Goal: Task Accomplishment & Management: Manage account settings

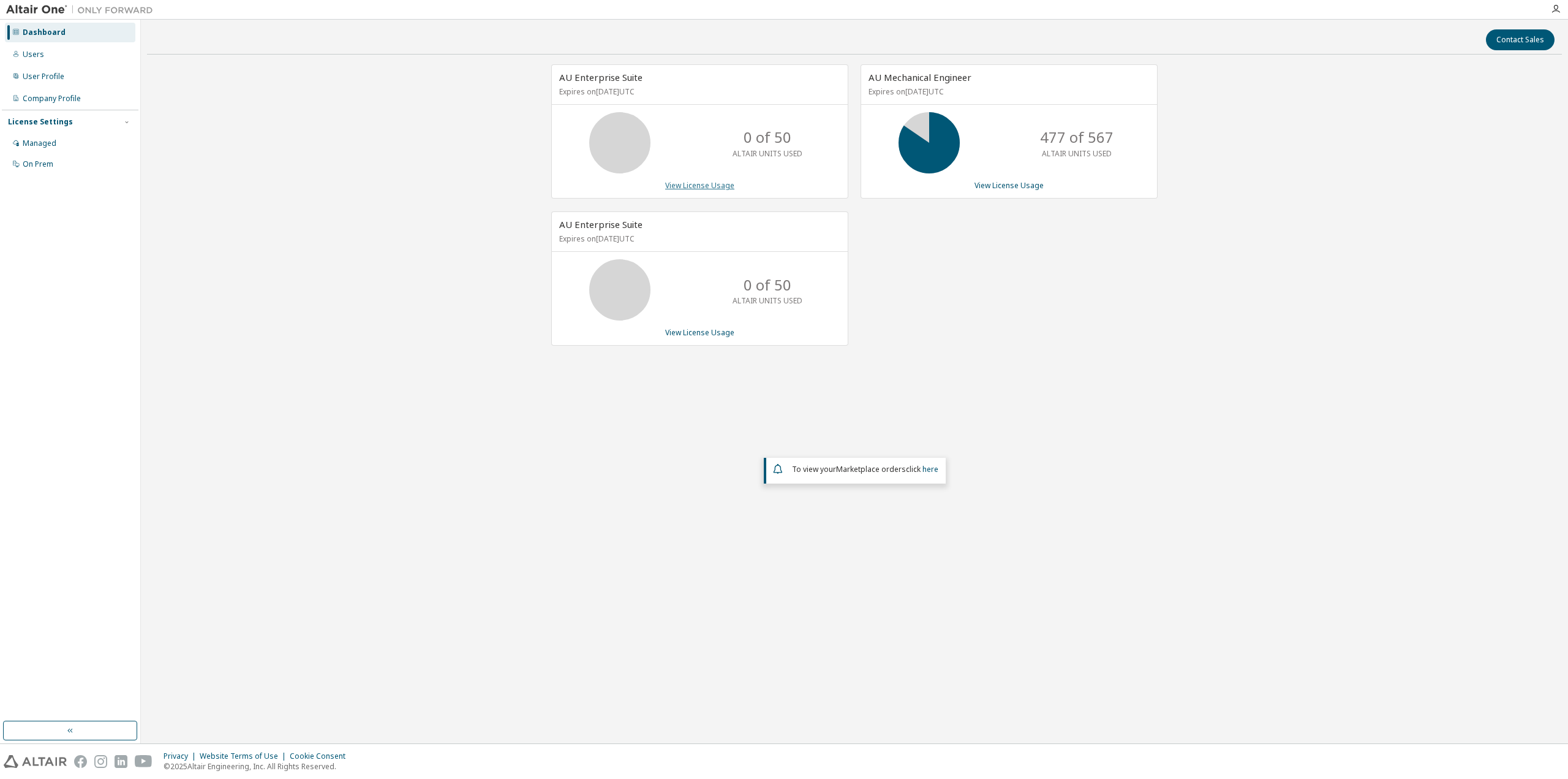
click at [718, 182] on link "View License Usage" at bounding box center [700, 186] width 69 height 11
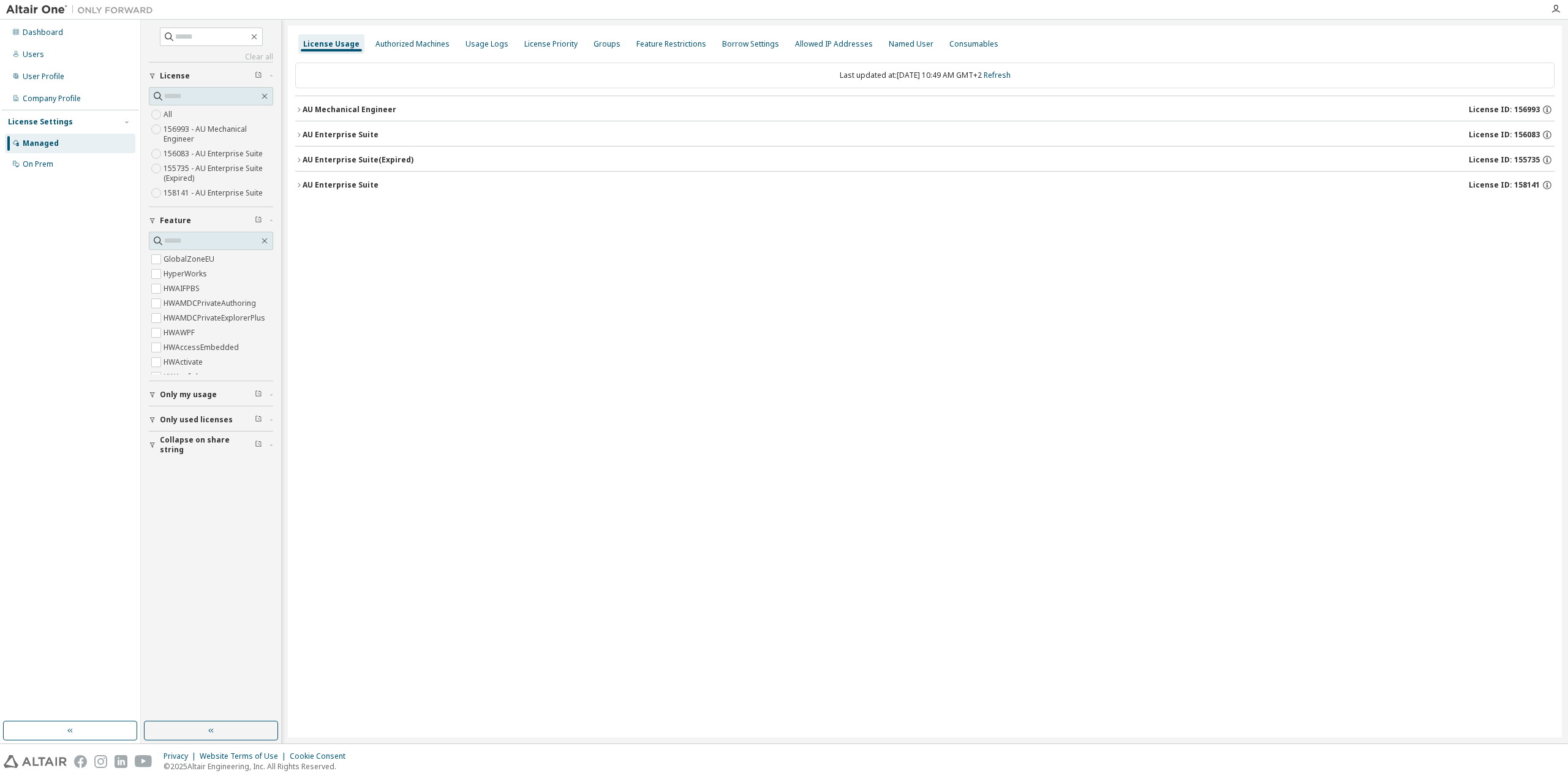
click at [343, 109] on div "AU Mechanical Engineer" at bounding box center [349, 109] width 93 height 10
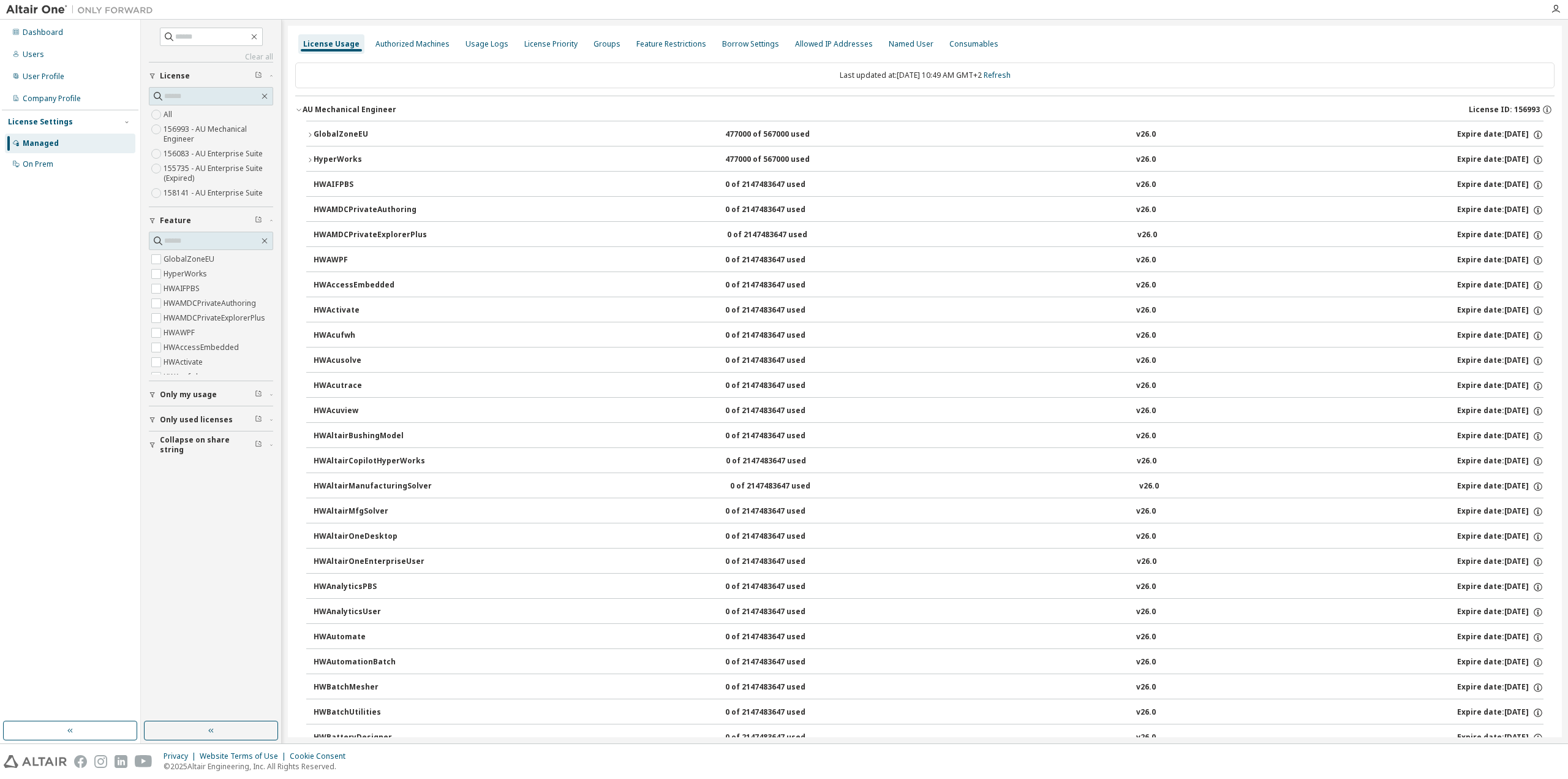
click at [343, 108] on div "AU Mechanical Engineer" at bounding box center [349, 109] width 93 height 10
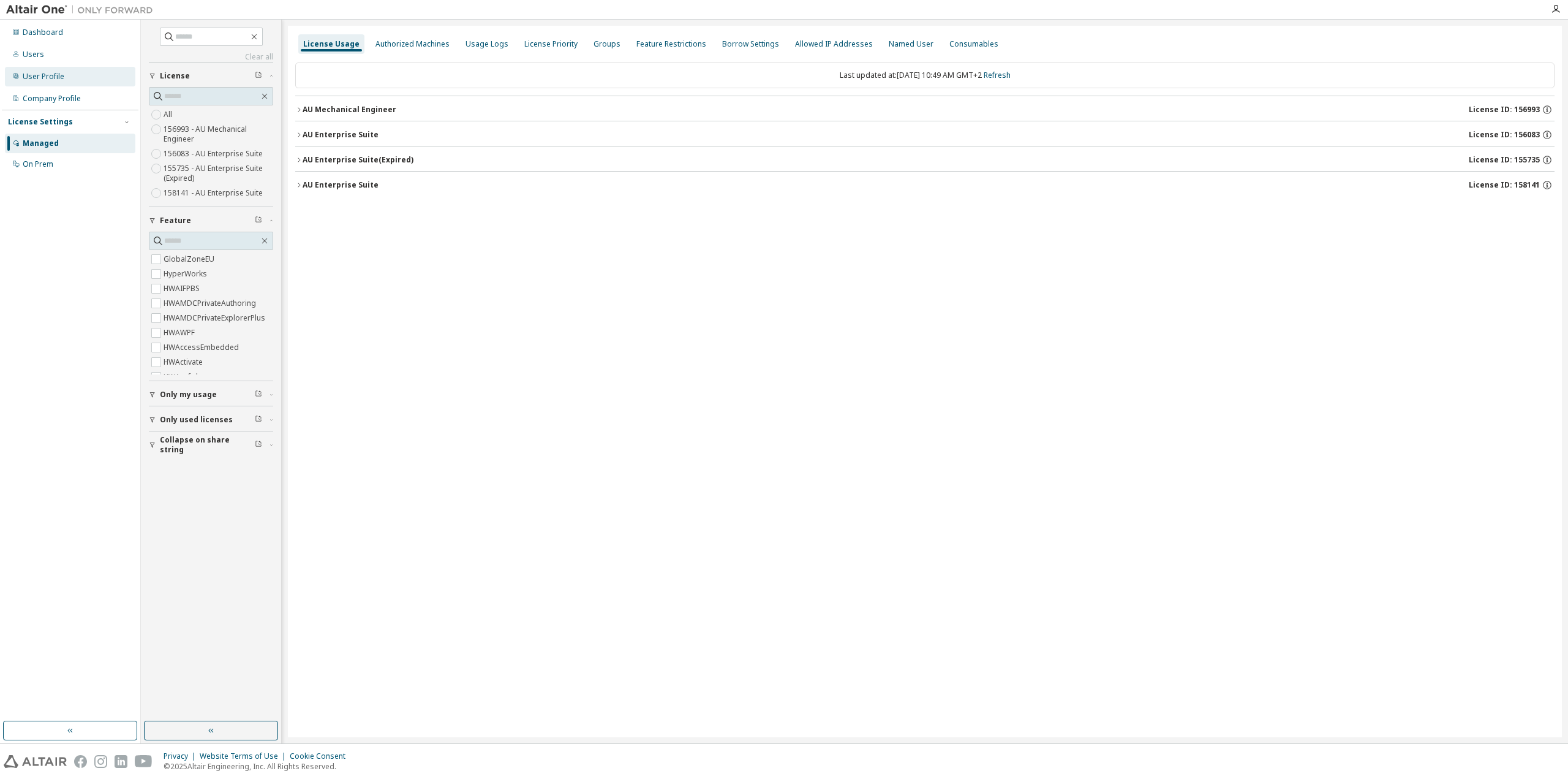
click at [49, 72] on div "User Profile" at bounding box center [43, 76] width 42 height 10
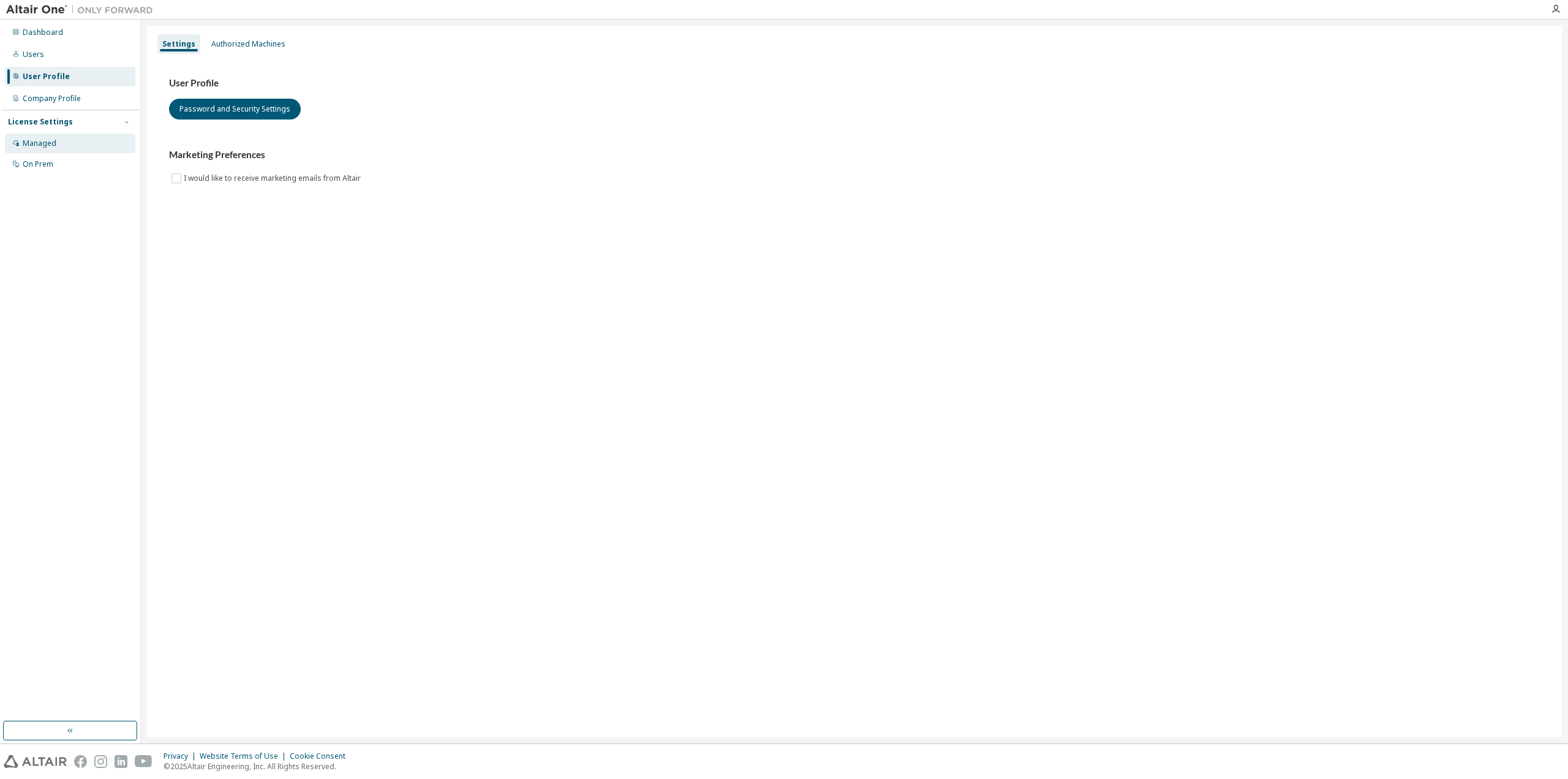
click at [52, 139] on div "Managed" at bounding box center [39, 143] width 34 height 10
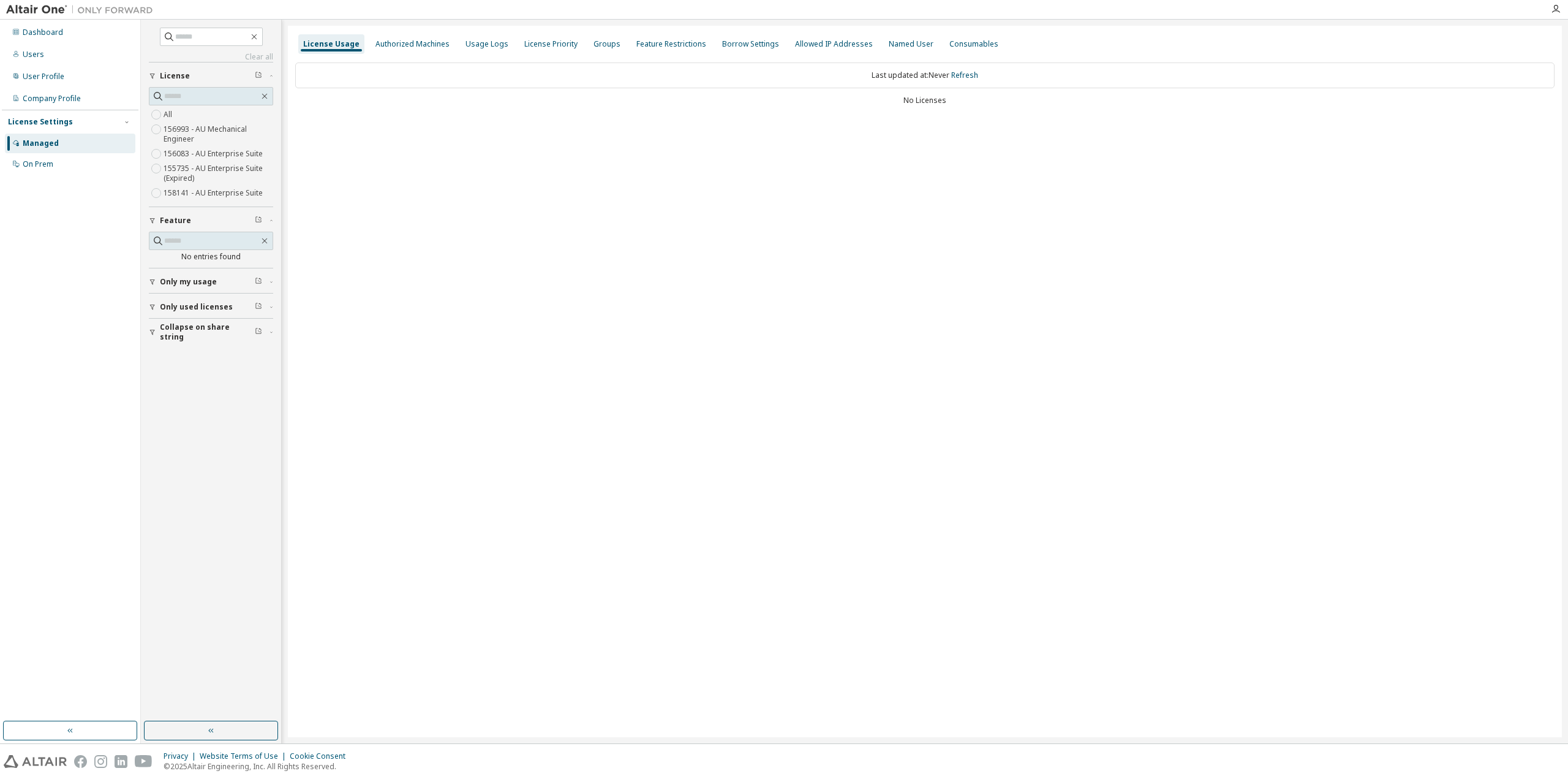
click at [211, 151] on label "156083 - AU Enterprise Suite" at bounding box center [214, 154] width 101 height 15
click at [36, 58] on div "Users" at bounding box center [33, 54] width 21 height 10
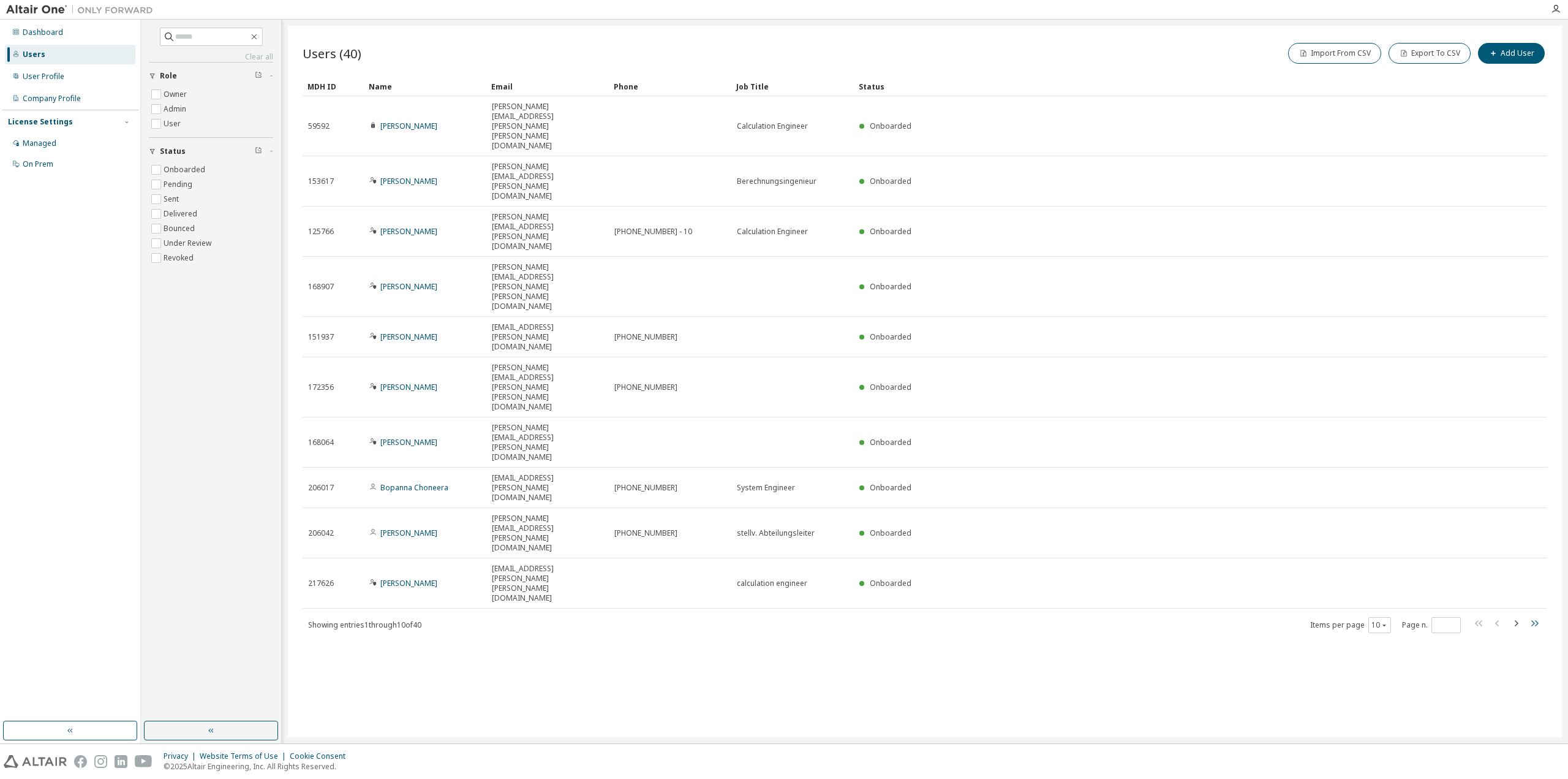
click at [1536, 616] on icon "button" at bounding box center [1534, 623] width 15 height 15
type input "*"
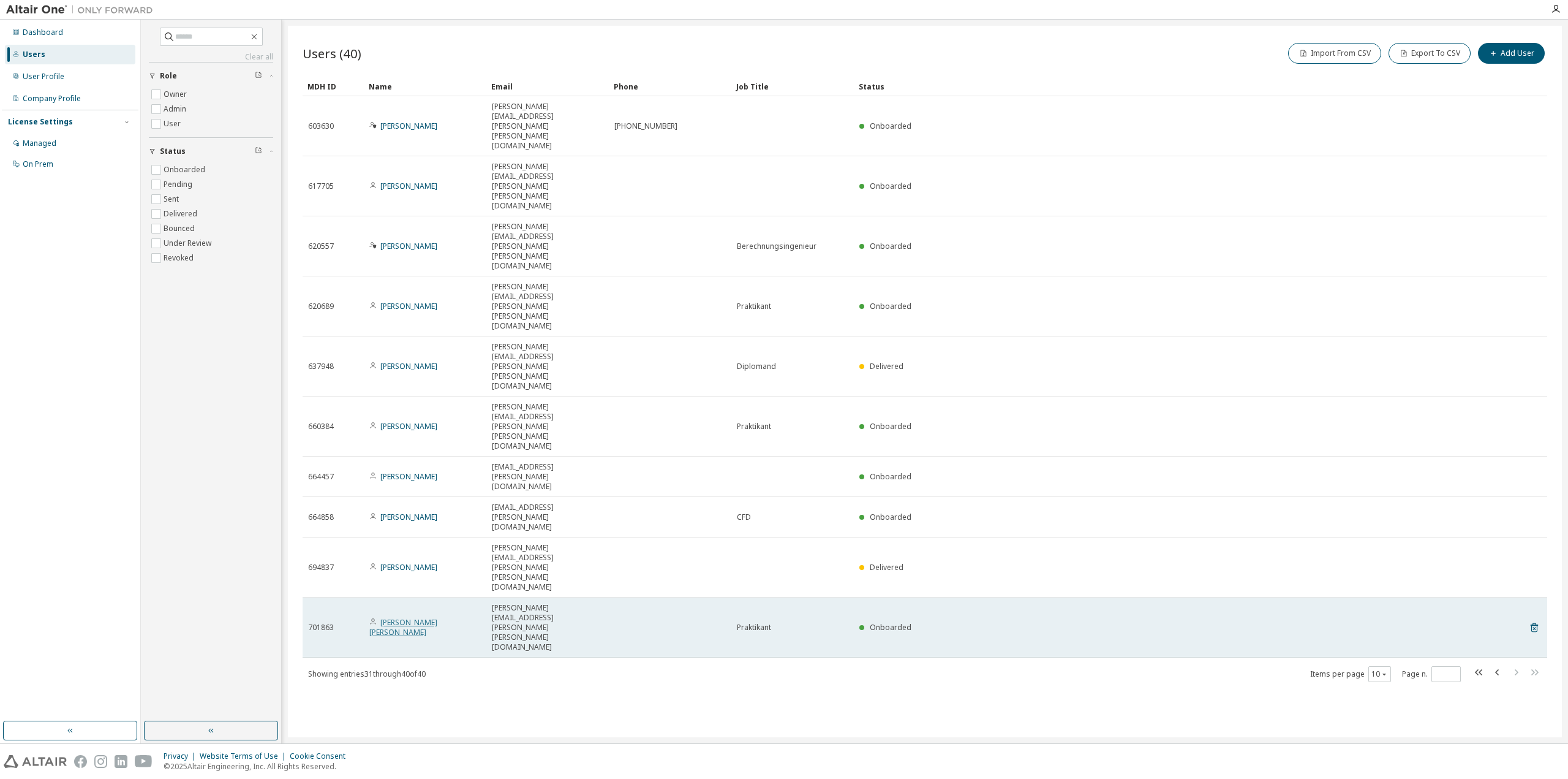
click at [410, 617] on link "[PERSON_NAME] [PERSON_NAME]" at bounding box center [403, 627] width 68 height 20
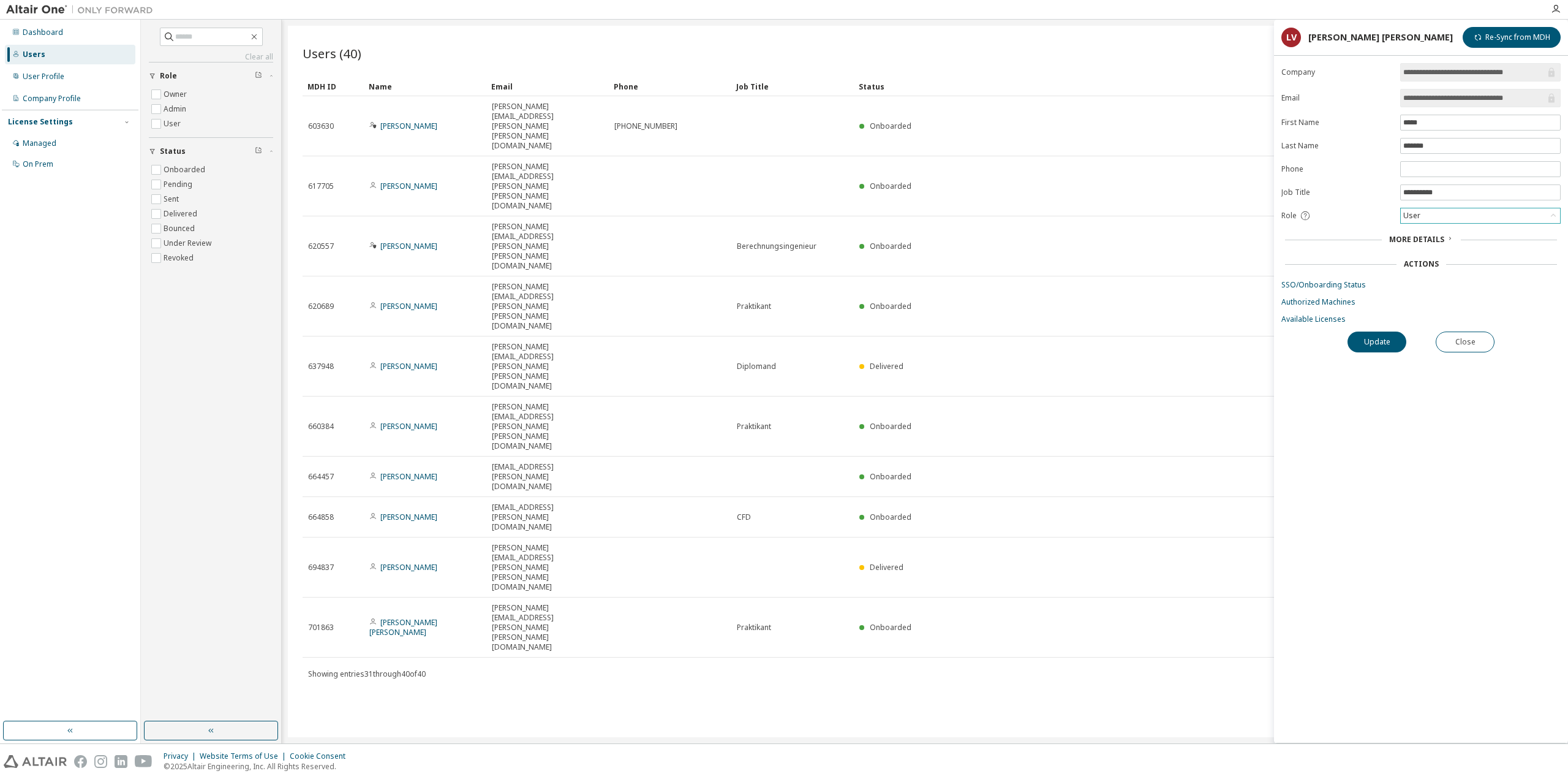
click at [1472, 210] on div "User" at bounding box center [1481, 215] width 159 height 15
click at [1440, 240] on span "More Details" at bounding box center [1416, 239] width 55 height 11
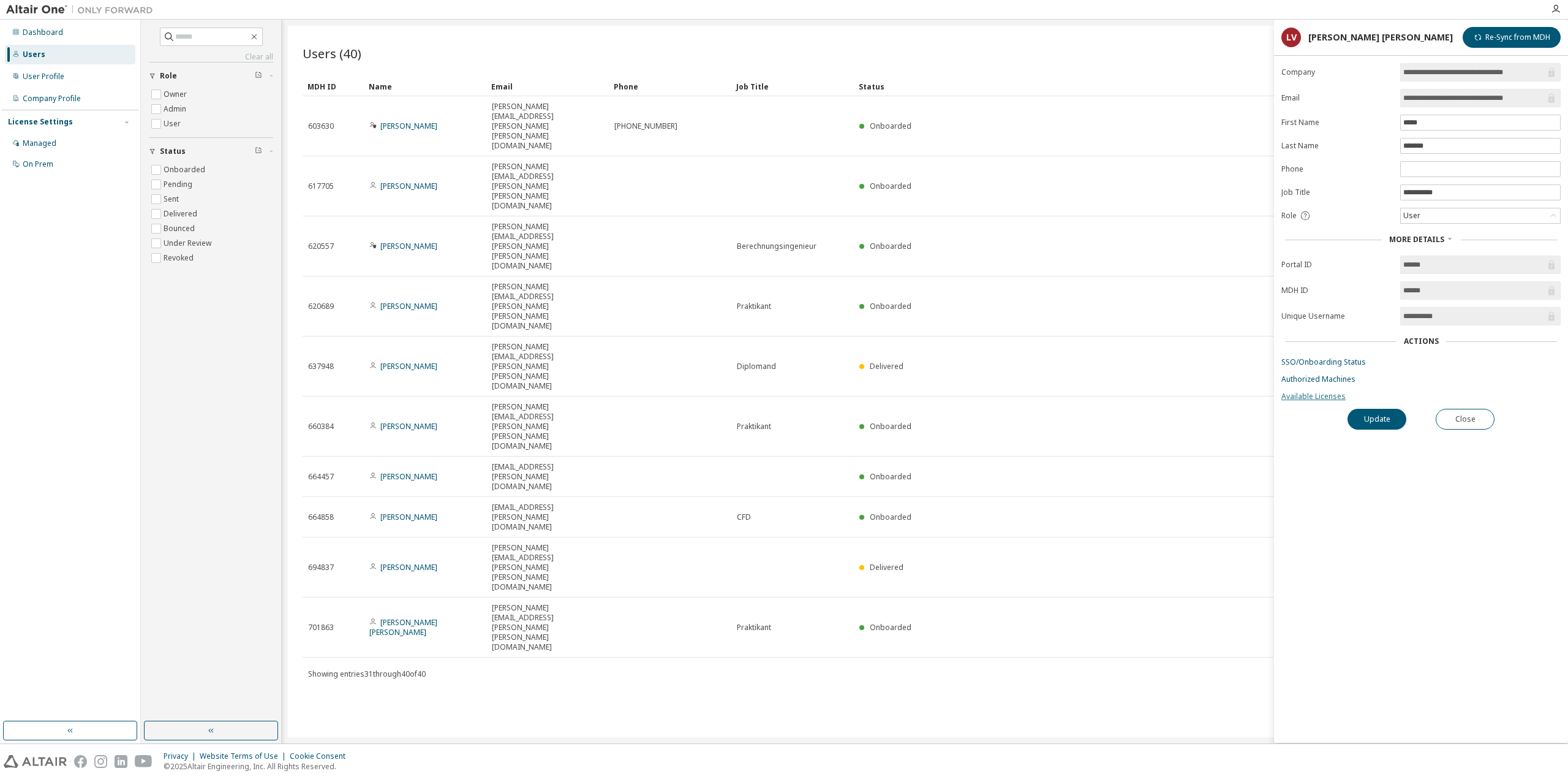
click at [1321, 399] on link "Available Licenses" at bounding box center [1420, 396] width 279 height 10
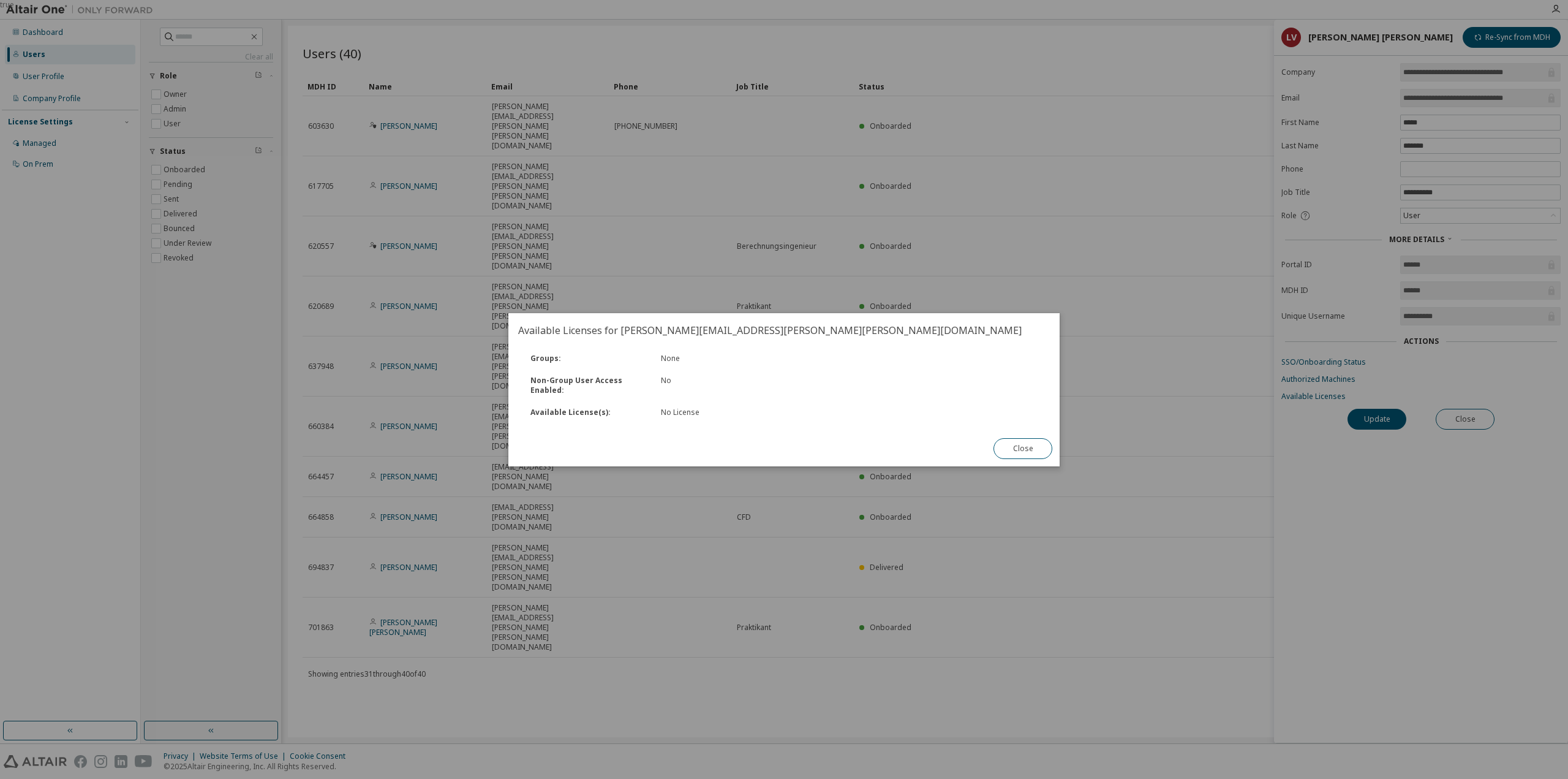
click at [1011, 444] on button "Close" at bounding box center [1023, 448] width 59 height 21
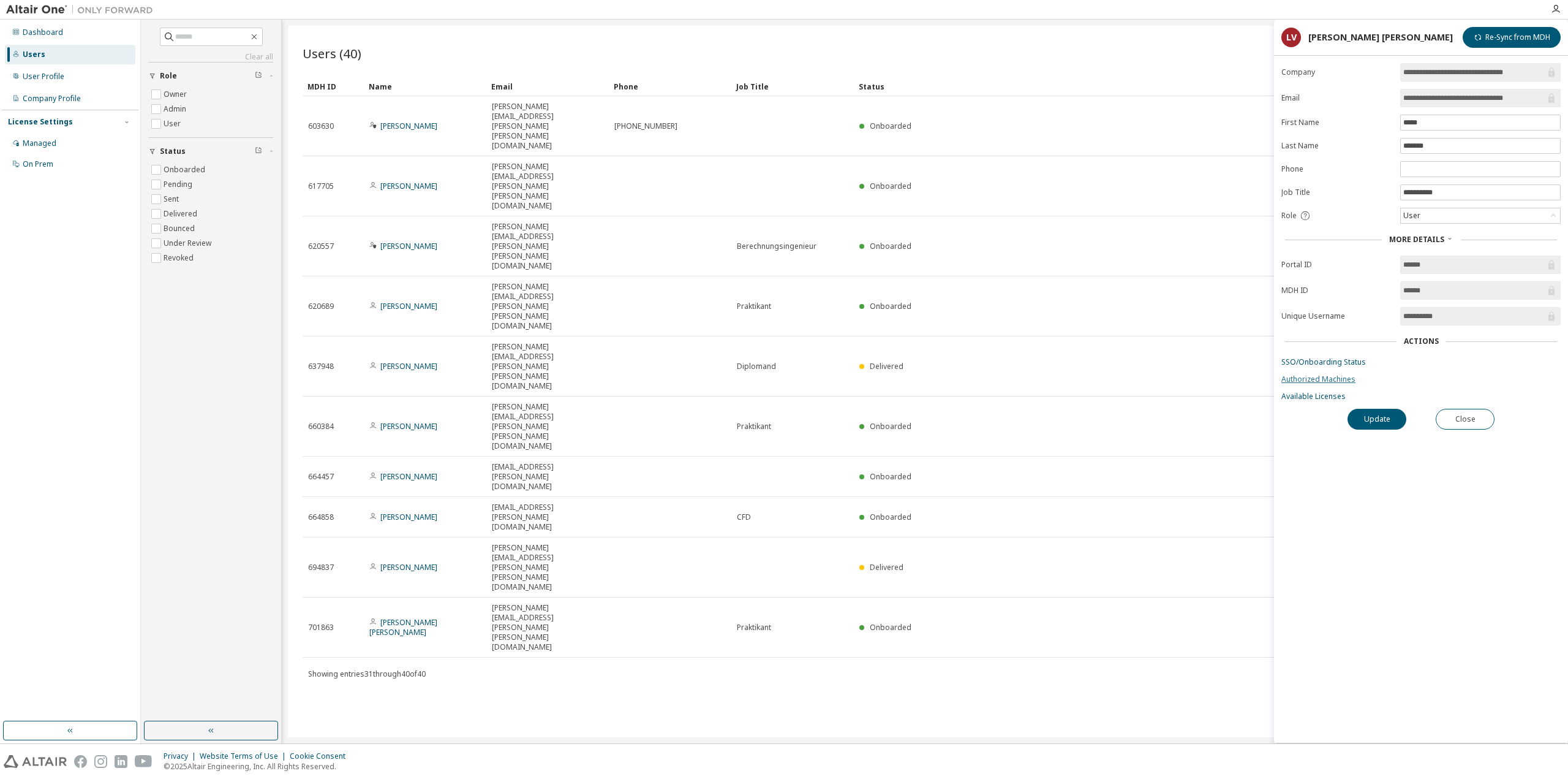
click at [1312, 380] on link "Authorized Machines" at bounding box center [1420, 379] width 279 height 10
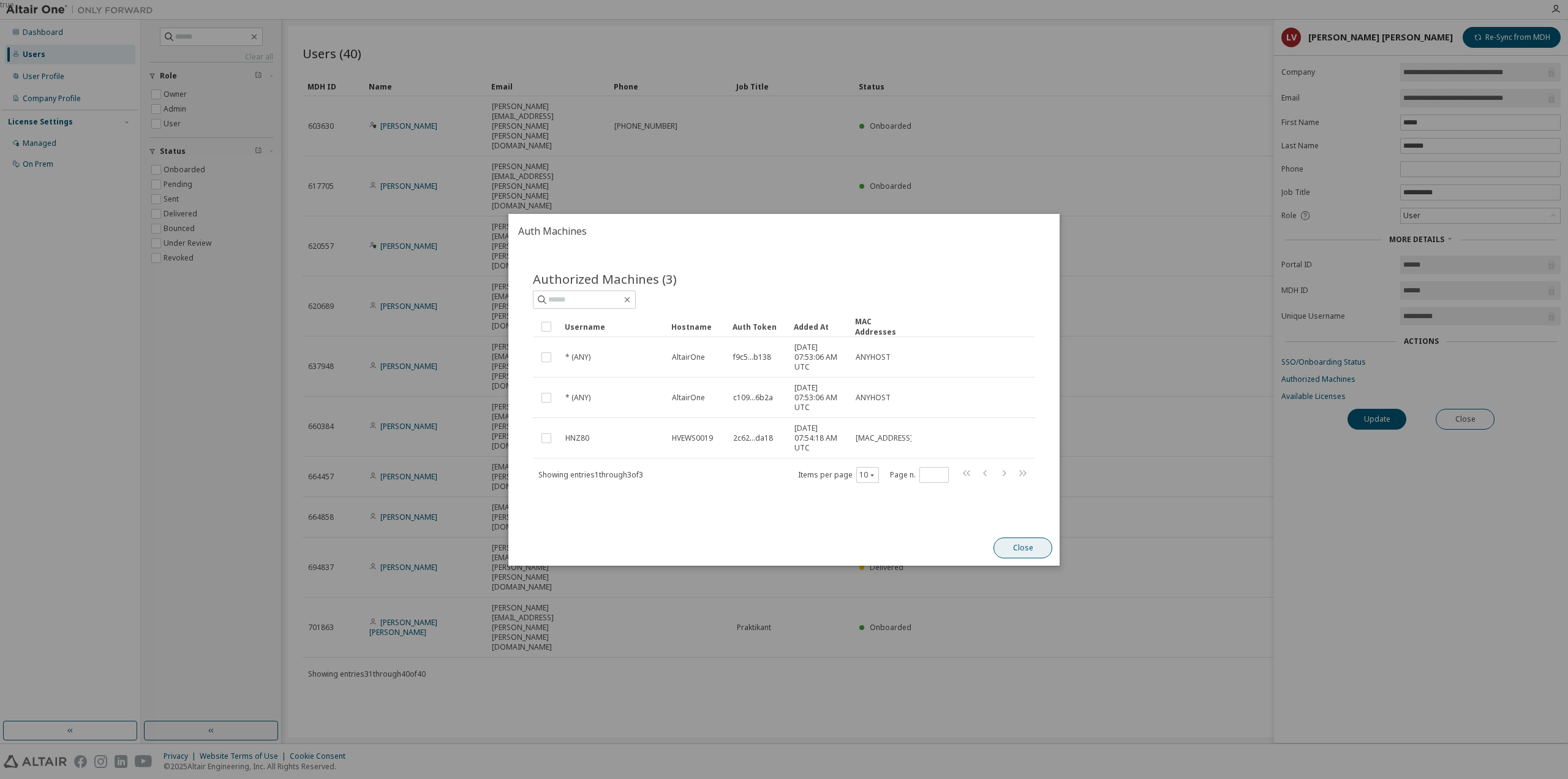
click at [1014, 543] on button "Close" at bounding box center [1023, 547] width 59 height 21
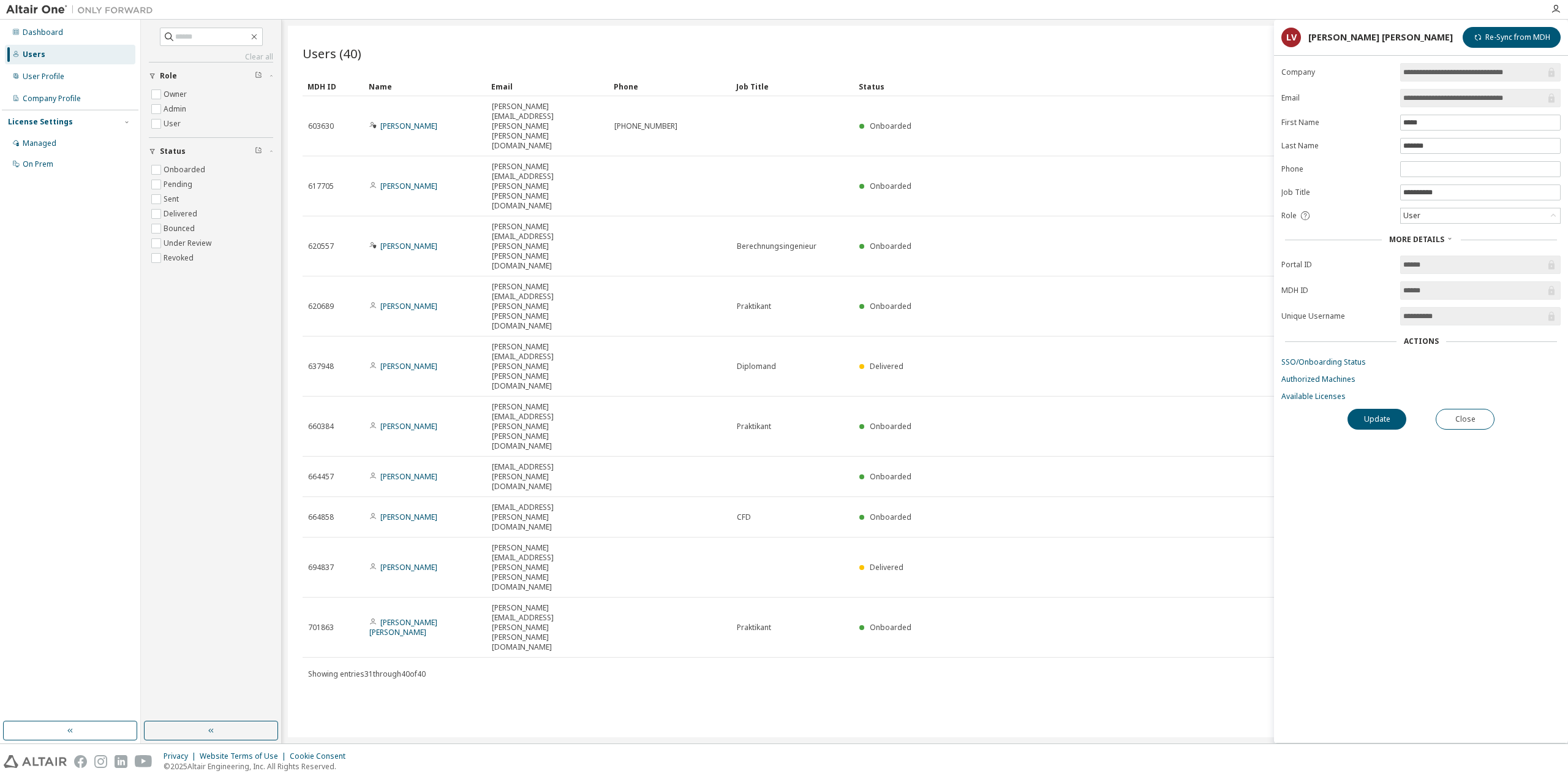
click at [32, 55] on div "Users" at bounding box center [34, 54] width 23 height 10
click at [42, 76] on div "User Profile" at bounding box center [43, 76] width 42 height 10
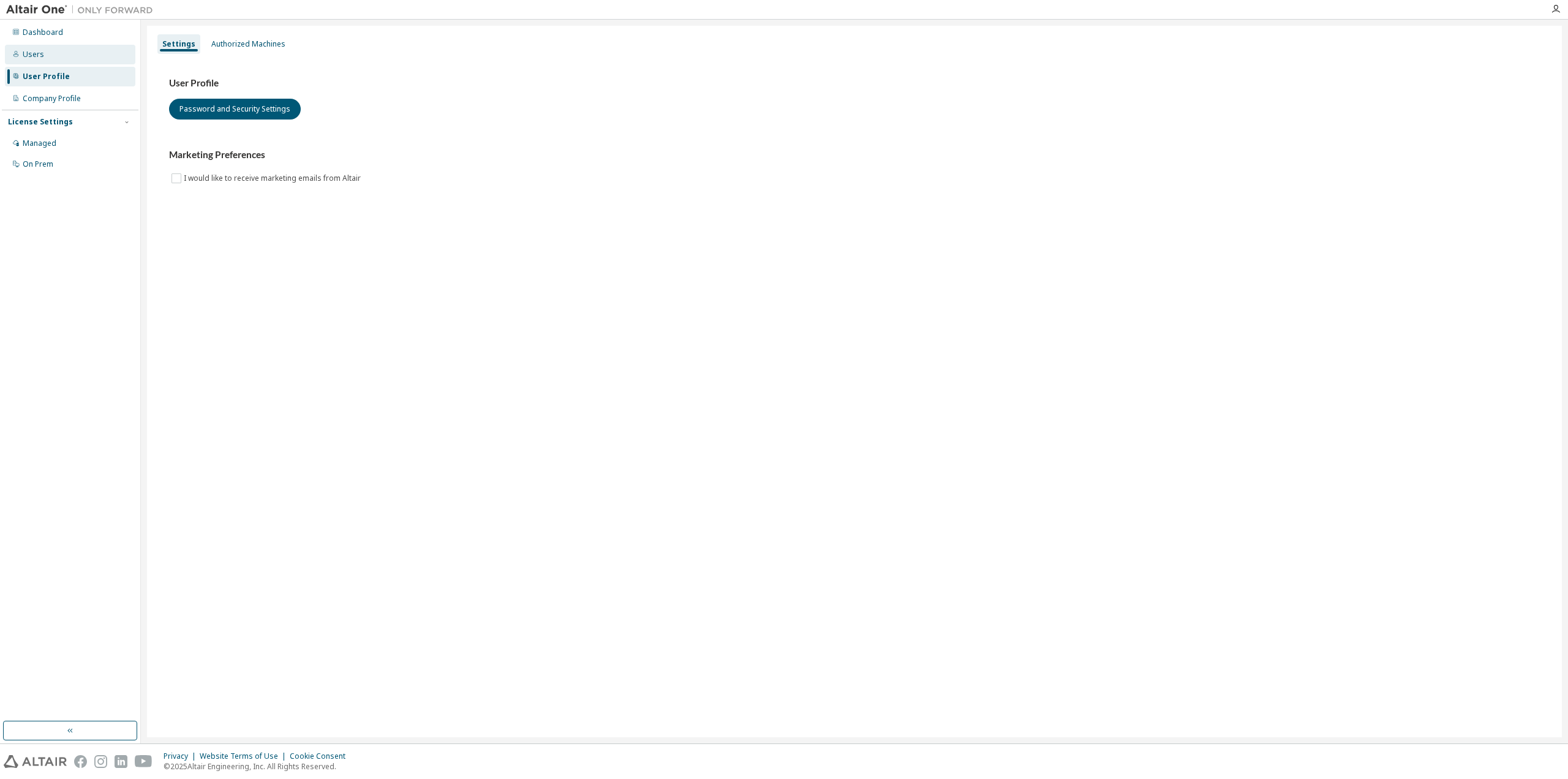
click at [44, 53] on div "Users" at bounding box center [70, 54] width 131 height 20
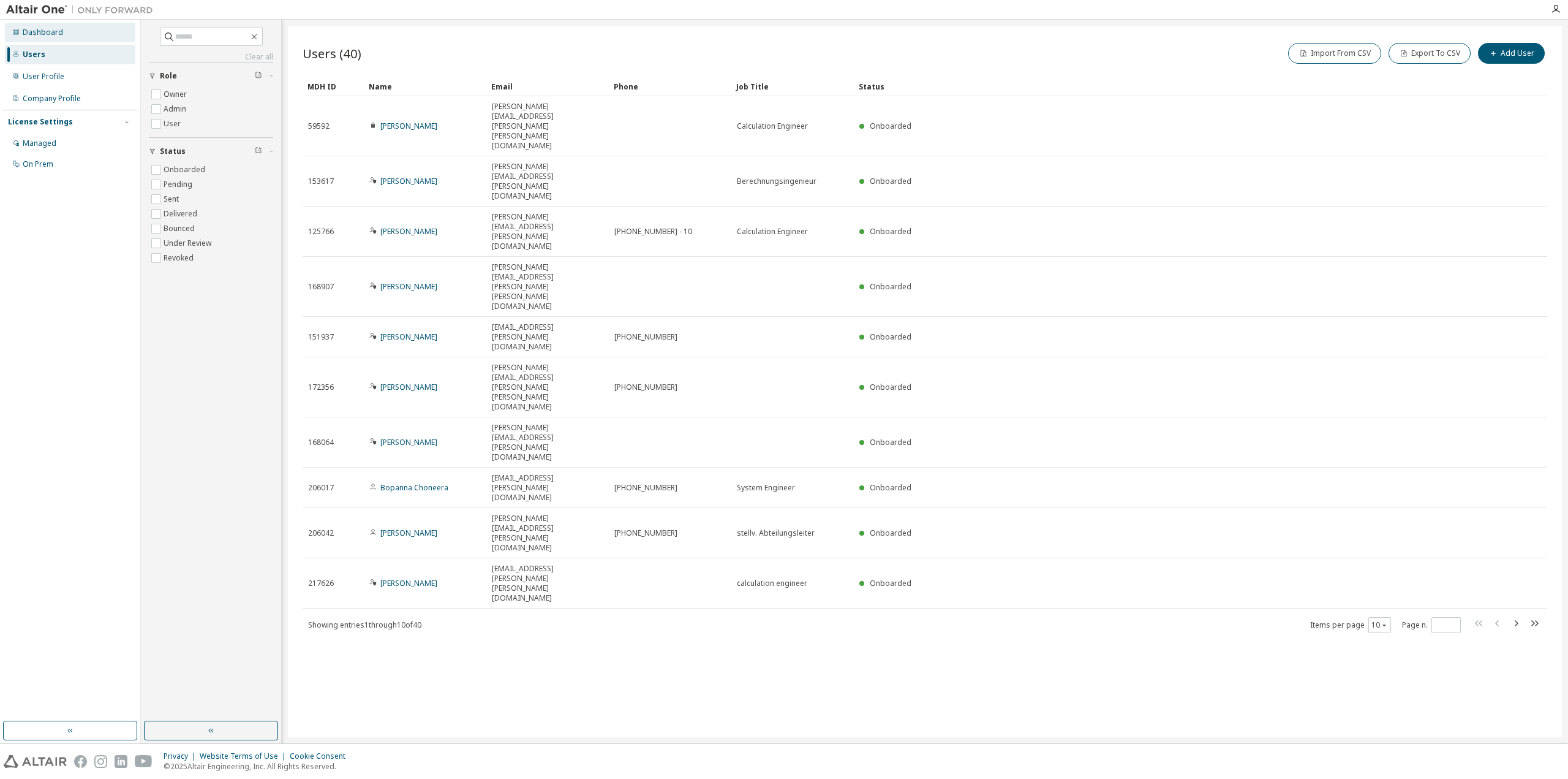
click at [50, 33] on div "Dashboard" at bounding box center [42, 32] width 40 height 10
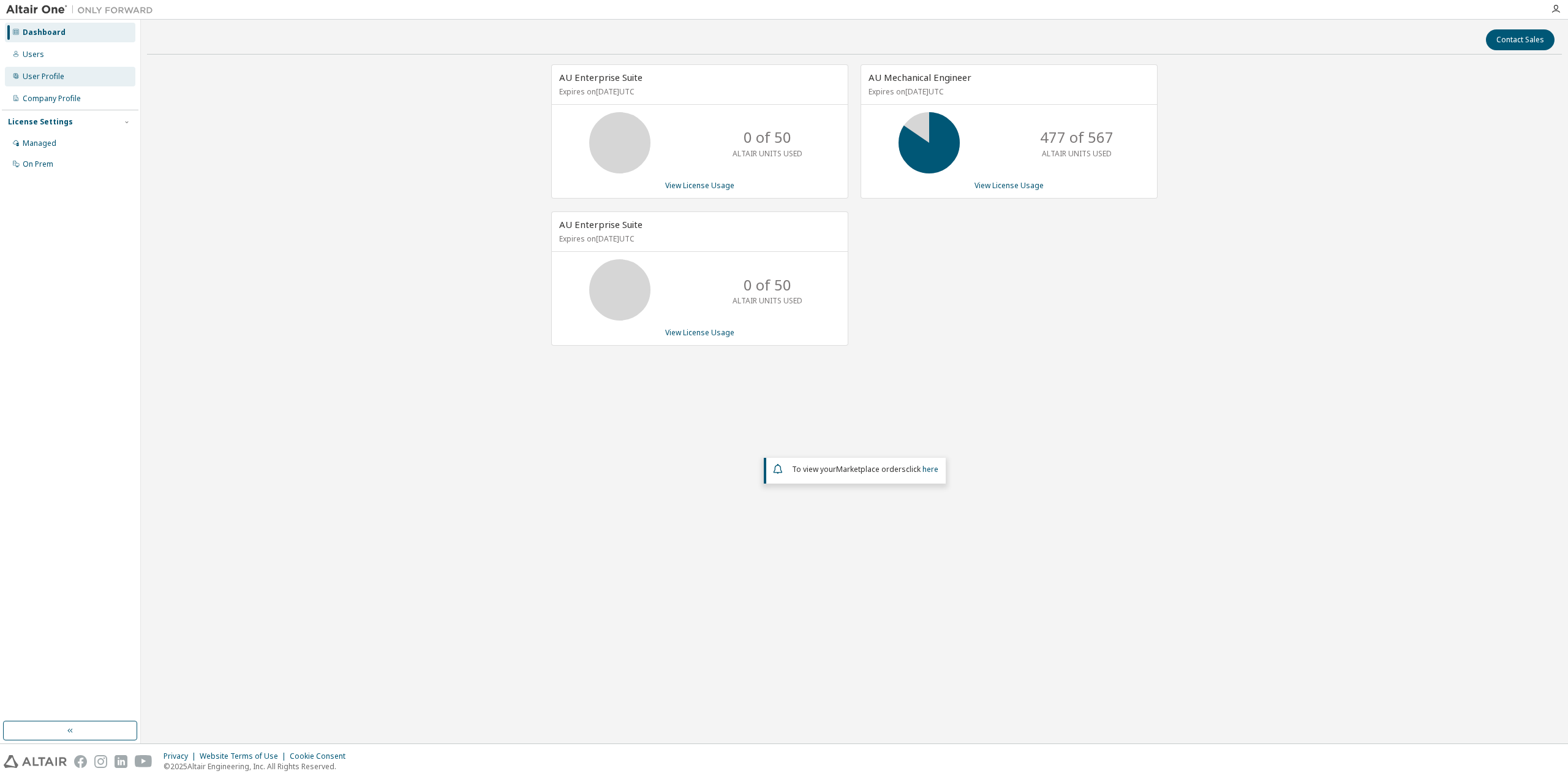
click at [44, 78] on div "User Profile" at bounding box center [43, 76] width 42 height 10
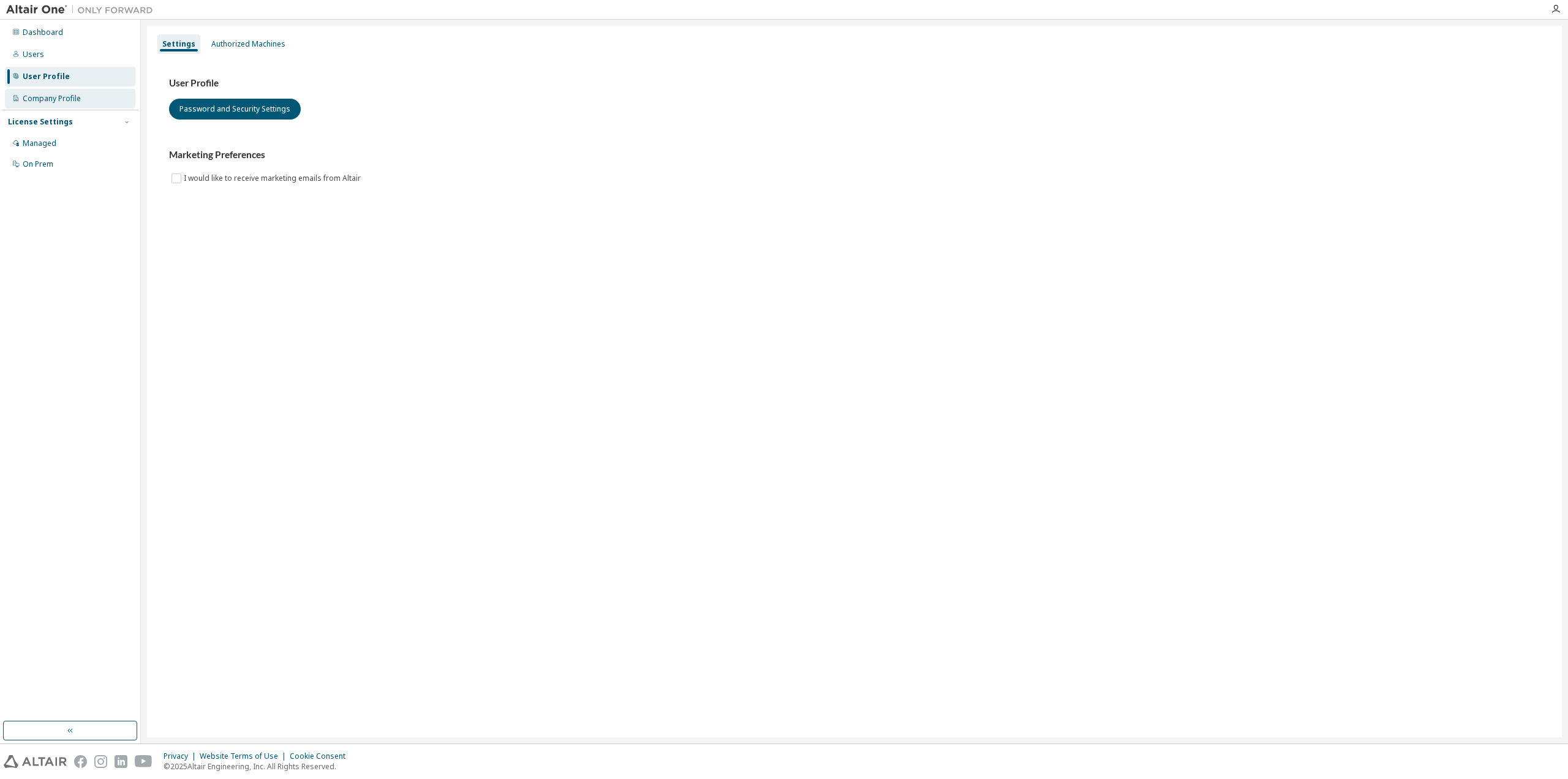
click at [46, 97] on div "Company Profile" at bounding box center [52, 98] width 58 height 10
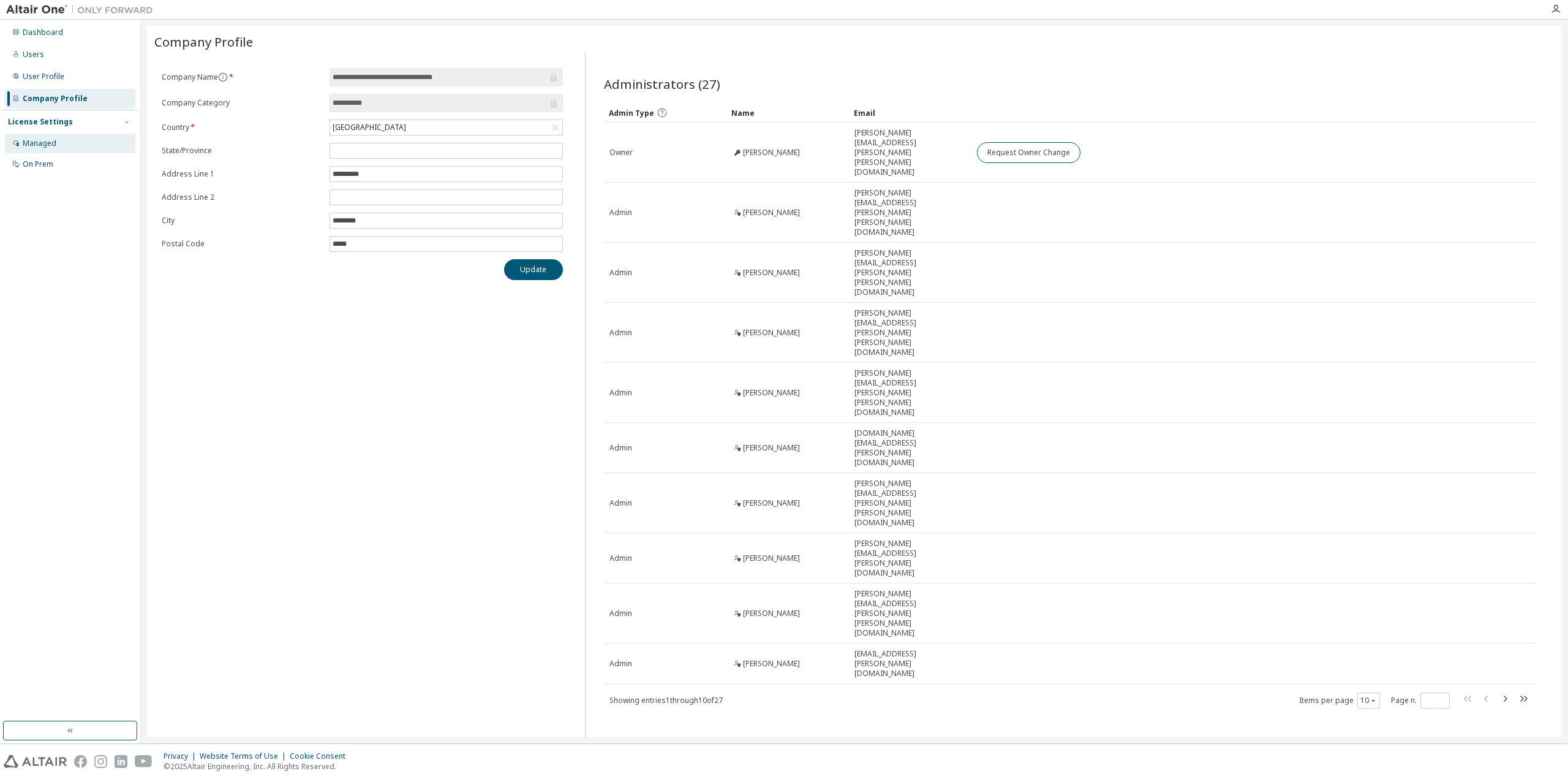
click at [51, 142] on div "Managed" at bounding box center [39, 143] width 34 height 10
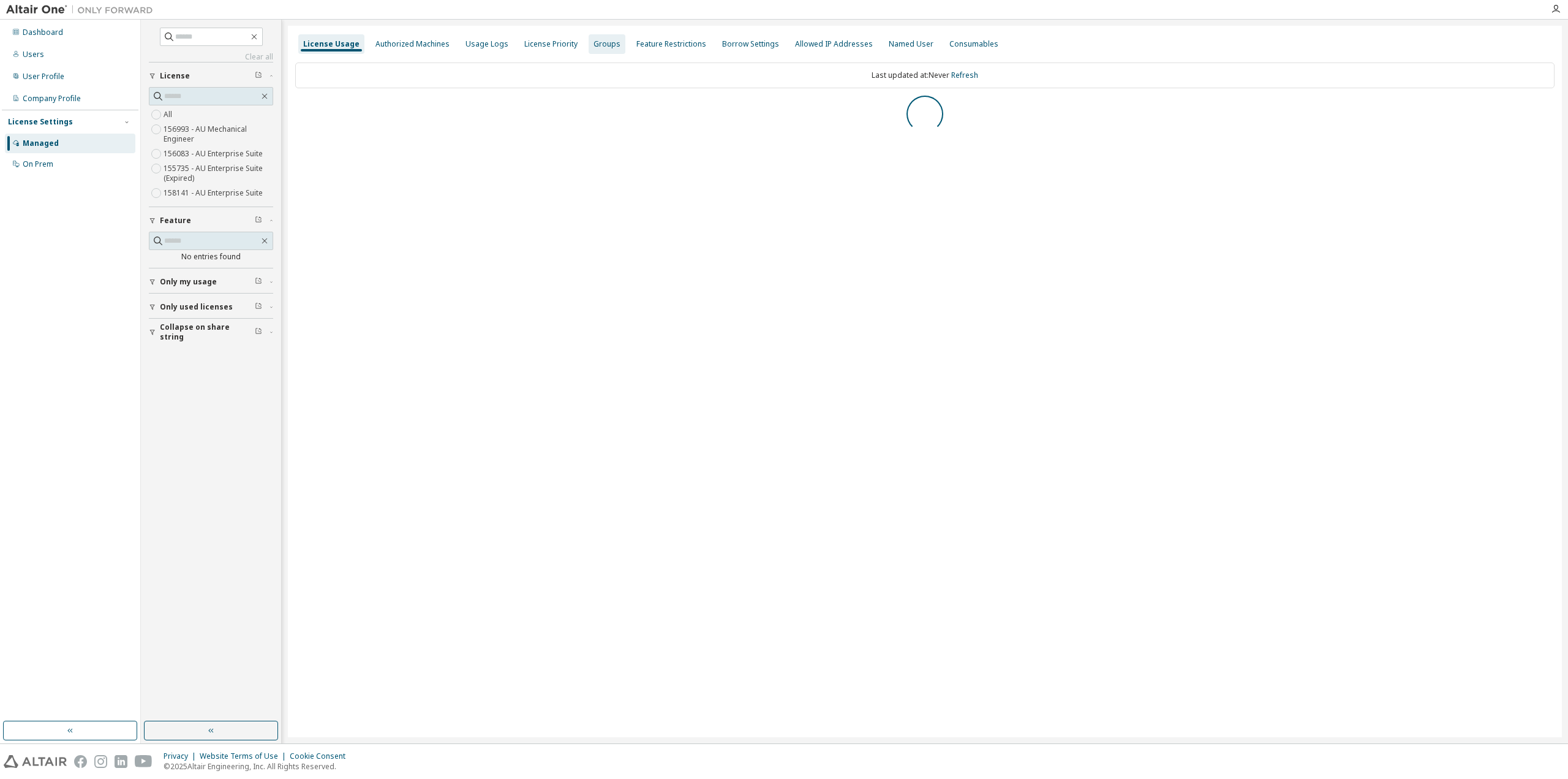
click at [601, 48] on div "Groups" at bounding box center [606, 44] width 27 height 10
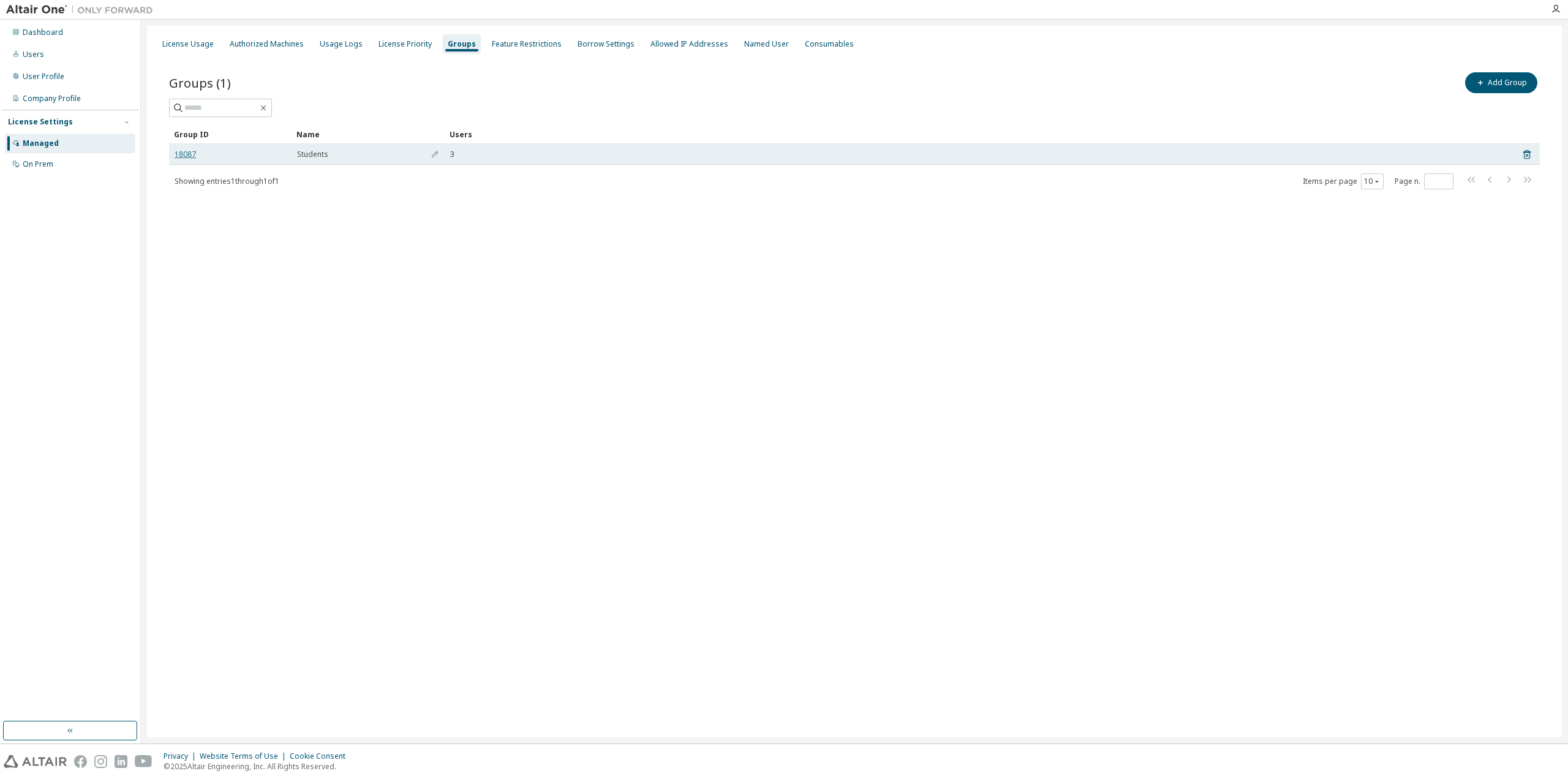
click at [191, 151] on link "18087" at bounding box center [185, 154] width 21 height 10
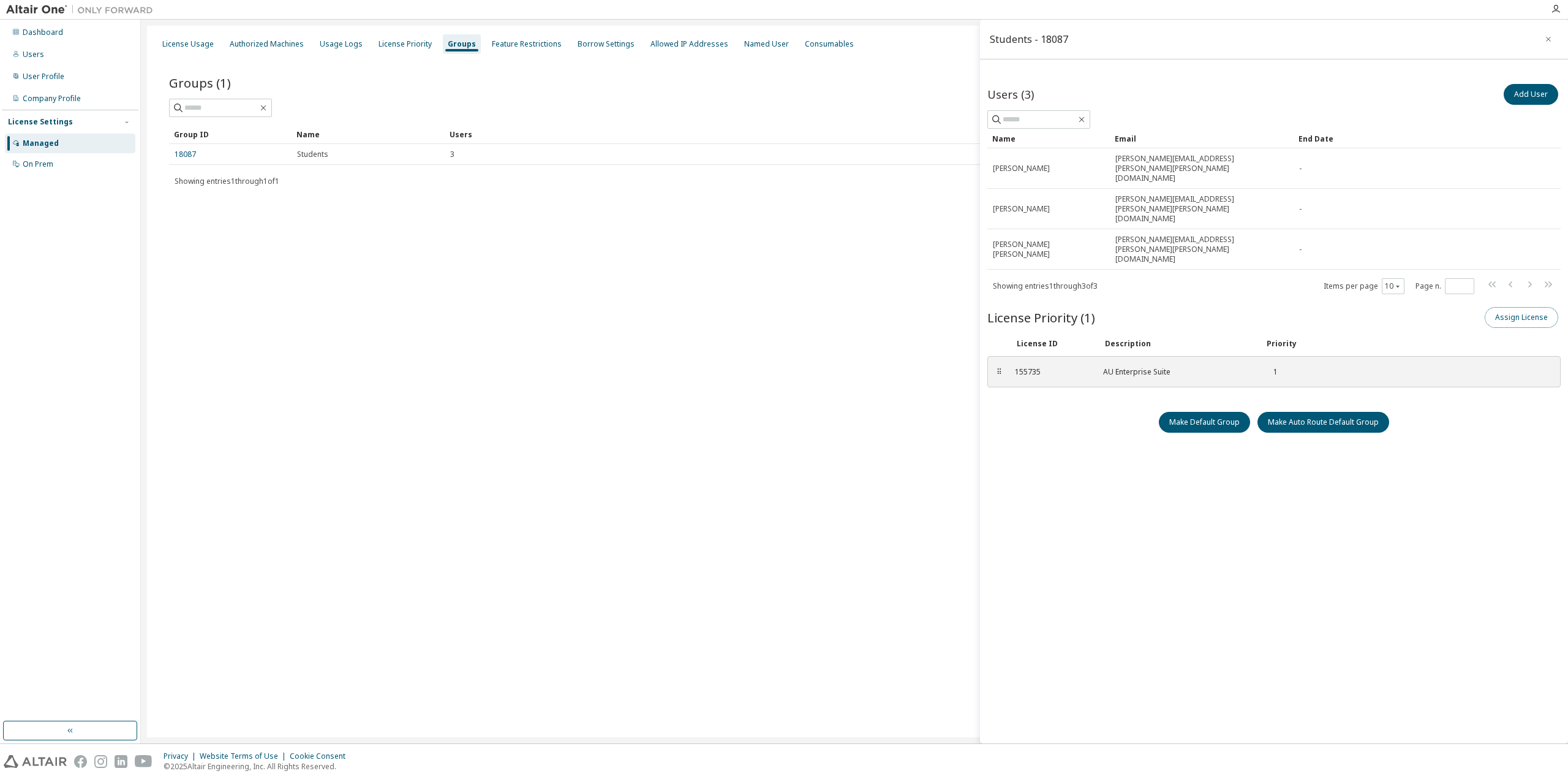
click at [1508, 307] on button "Assign License" at bounding box center [1521, 317] width 74 height 21
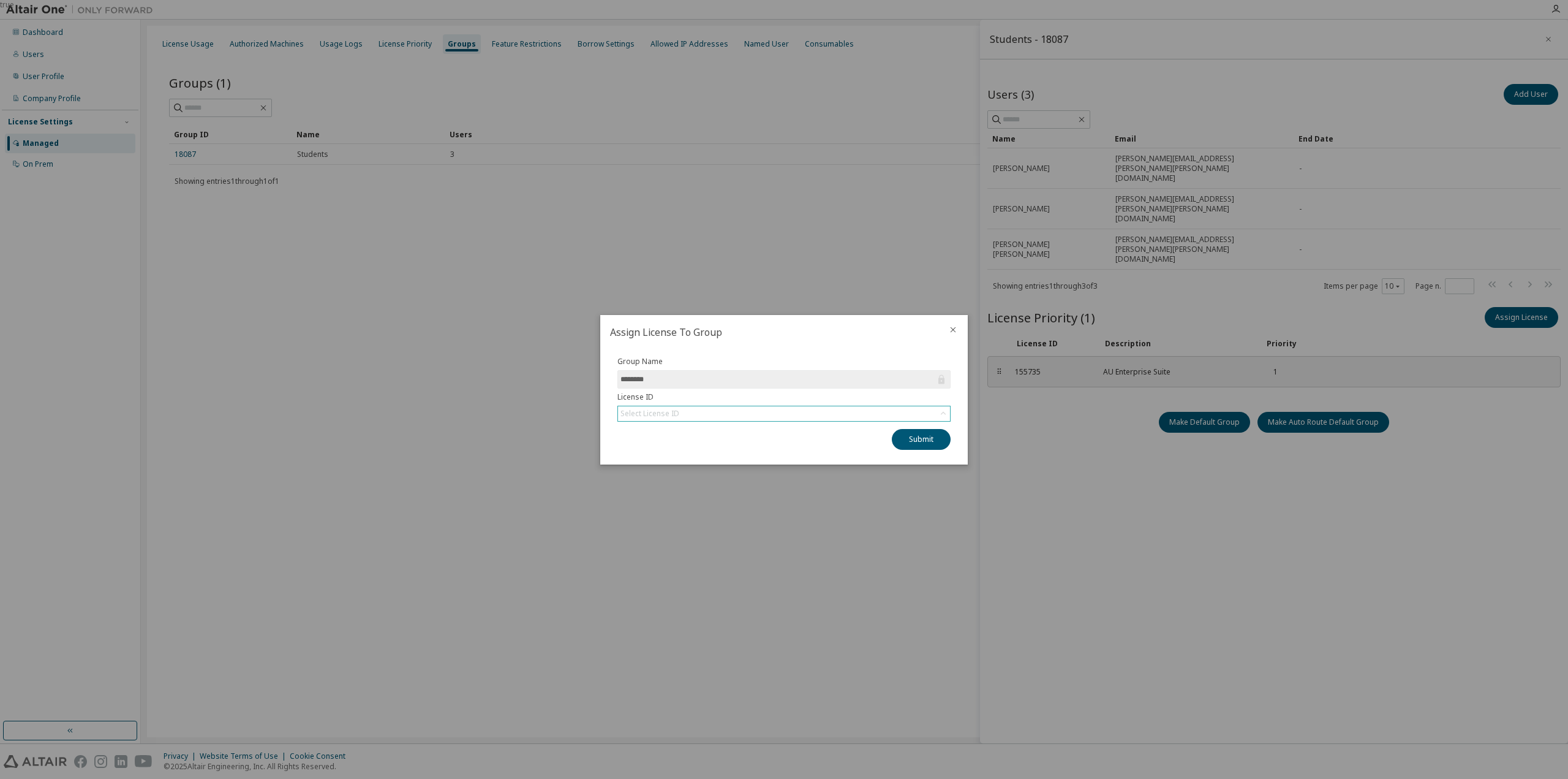
click at [950, 412] on div "Select License ID" at bounding box center [784, 414] width 333 height 16
click at [946, 411] on icon at bounding box center [943, 414] width 12 height 12
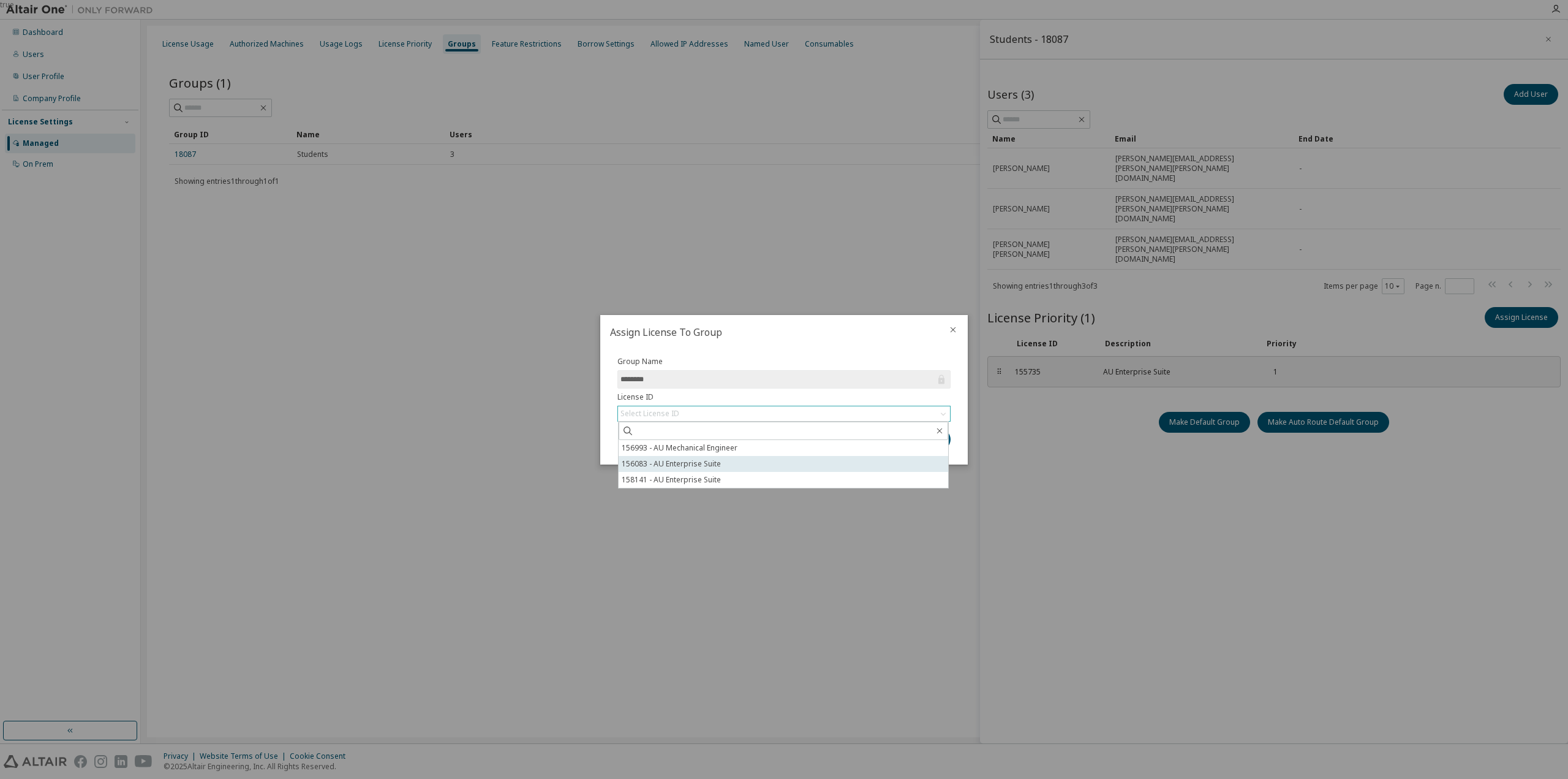
click at [695, 463] on li "156083 - AU Enterprise Suite" at bounding box center [783, 464] width 329 height 16
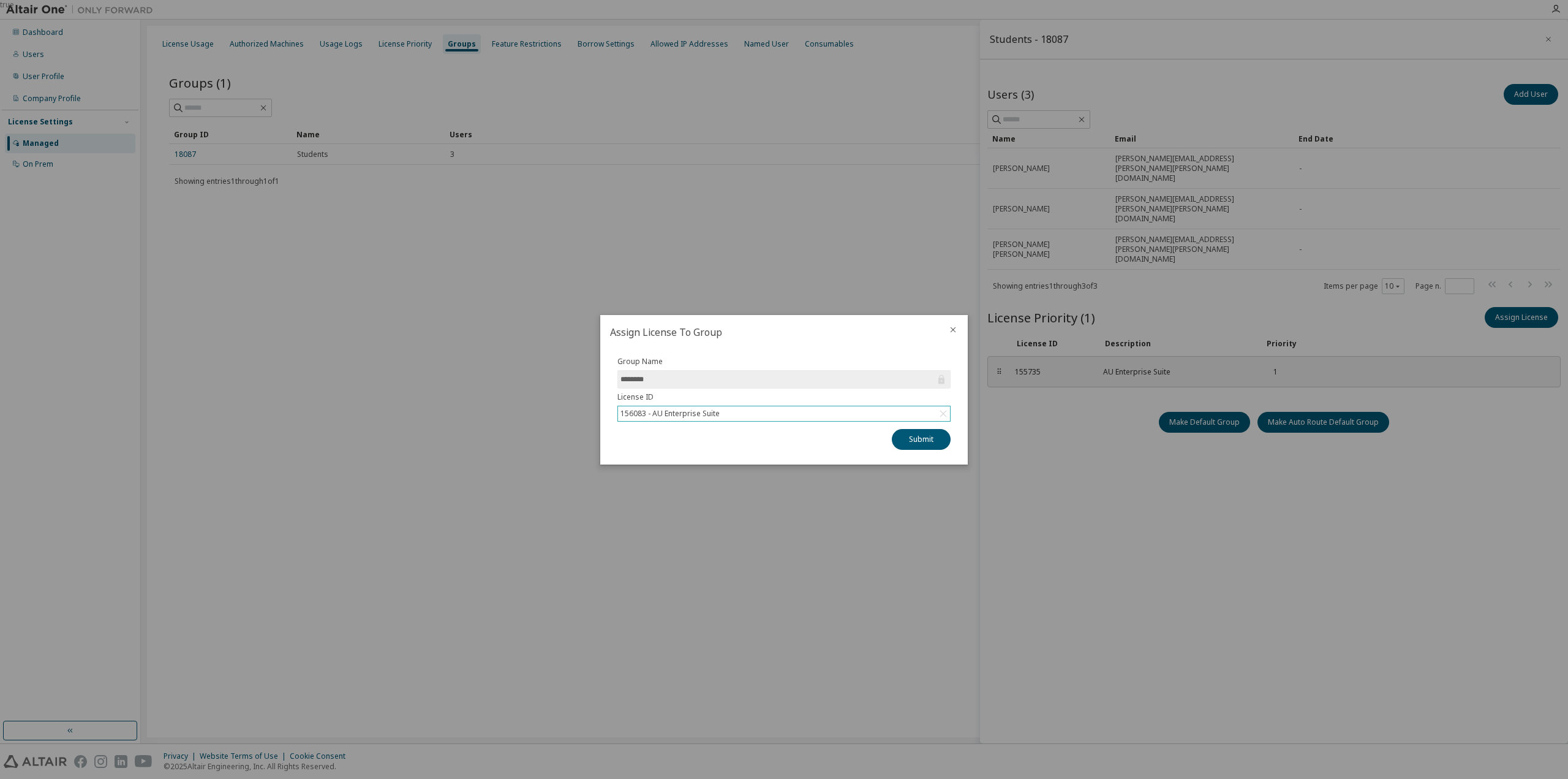
click at [938, 413] on icon at bounding box center [943, 414] width 12 height 12
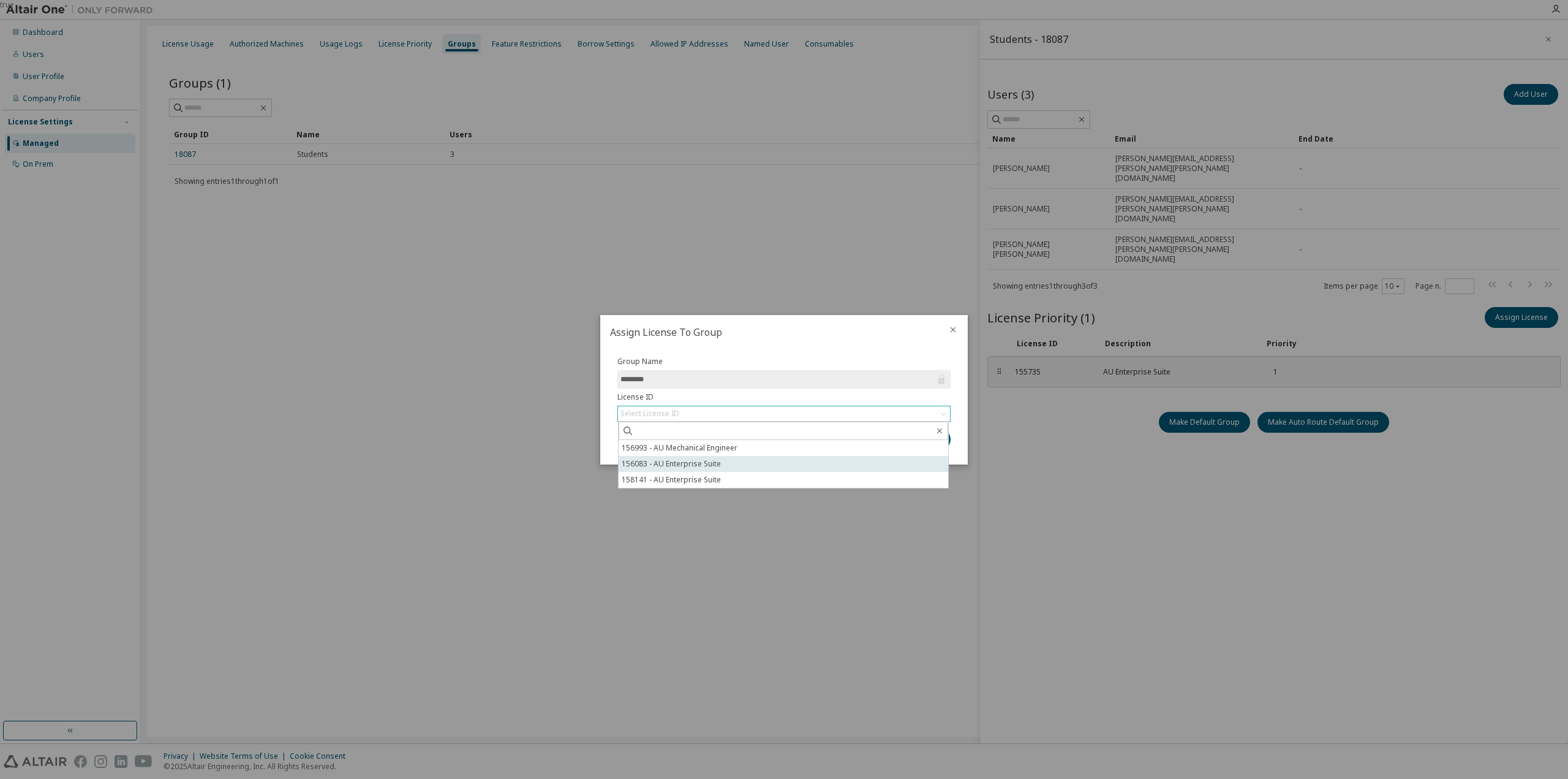
click at [710, 462] on li "156083 - AU Enterprise Suite" at bounding box center [783, 464] width 329 height 16
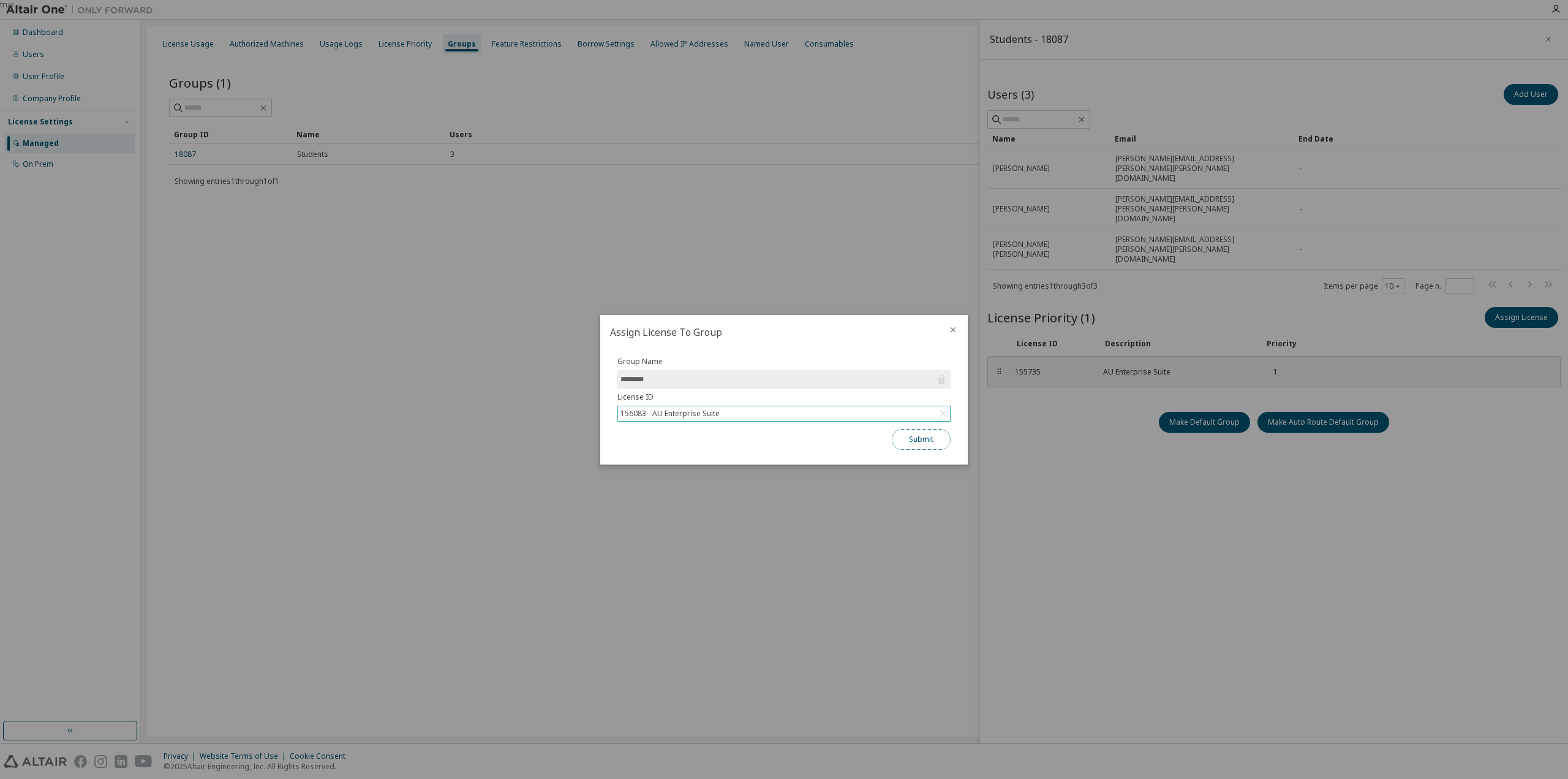
click at [932, 438] on button "Submit" at bounding box center [921, 439] width 59 height 21
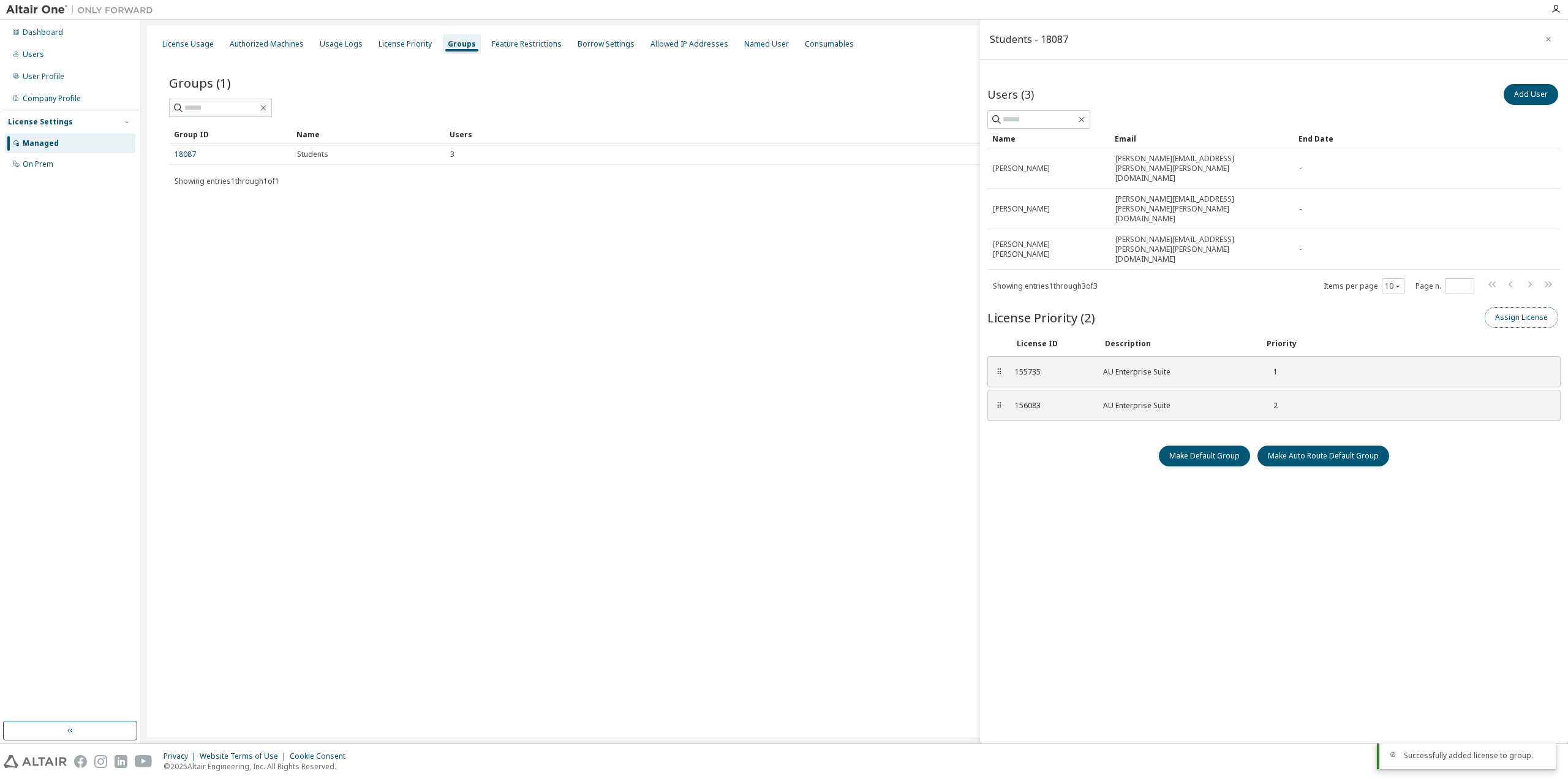
click at [1517, 307] on button "Assign License" at bounding box center [1521, 317] width 74 height 21
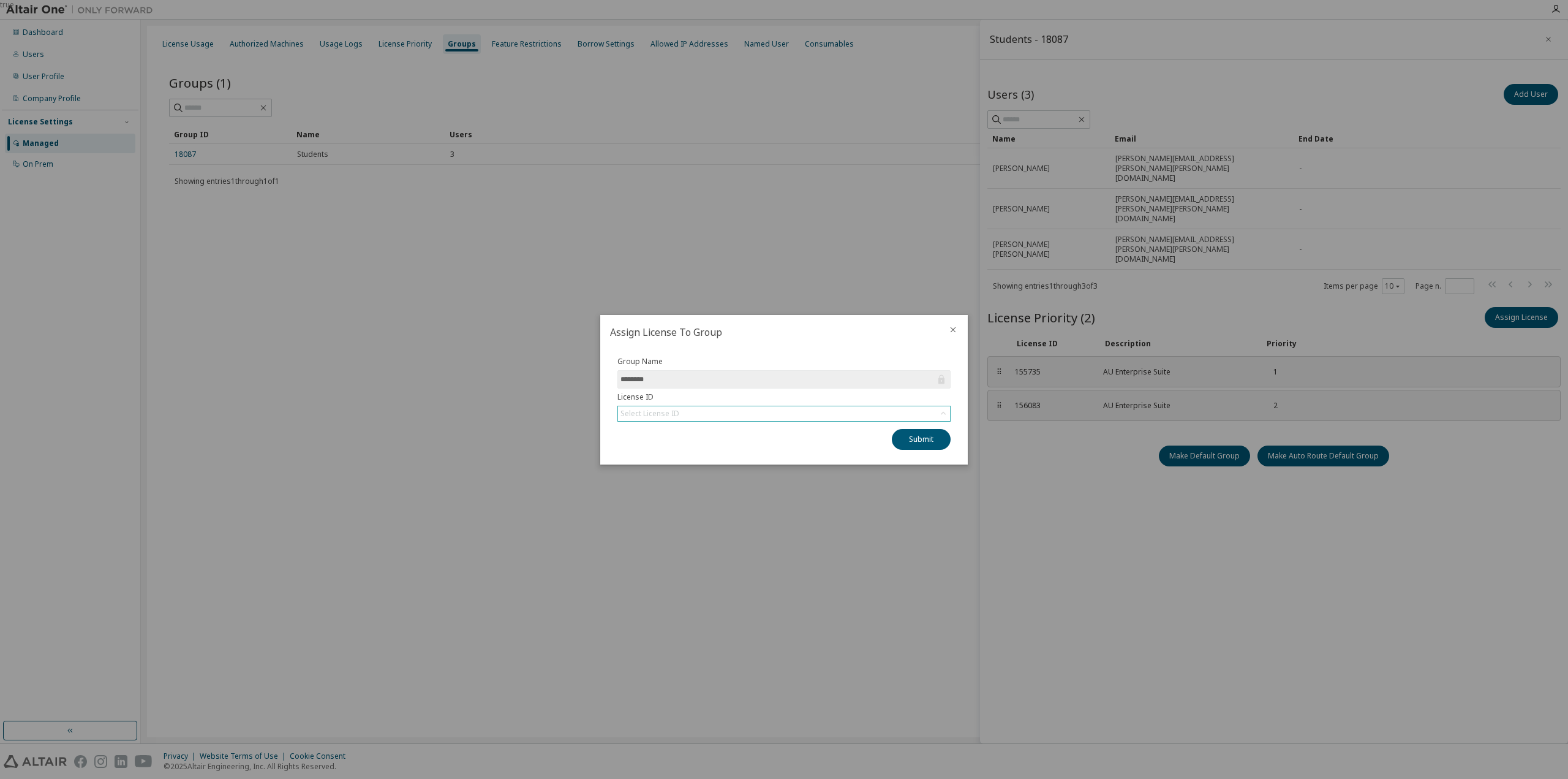
click at [944, 412] on icon at bounding box center [943, 414] width 12 height 12
click at [716, 464] on li "158141 - AU Enterprise Suite" at bounding box center [783, 464] width 329 height 16
click at [923, 446] on button "Submit" at bounding box center [921, 439] width 59 height 21
